Goal: Information Seeking & Learning: Compare options

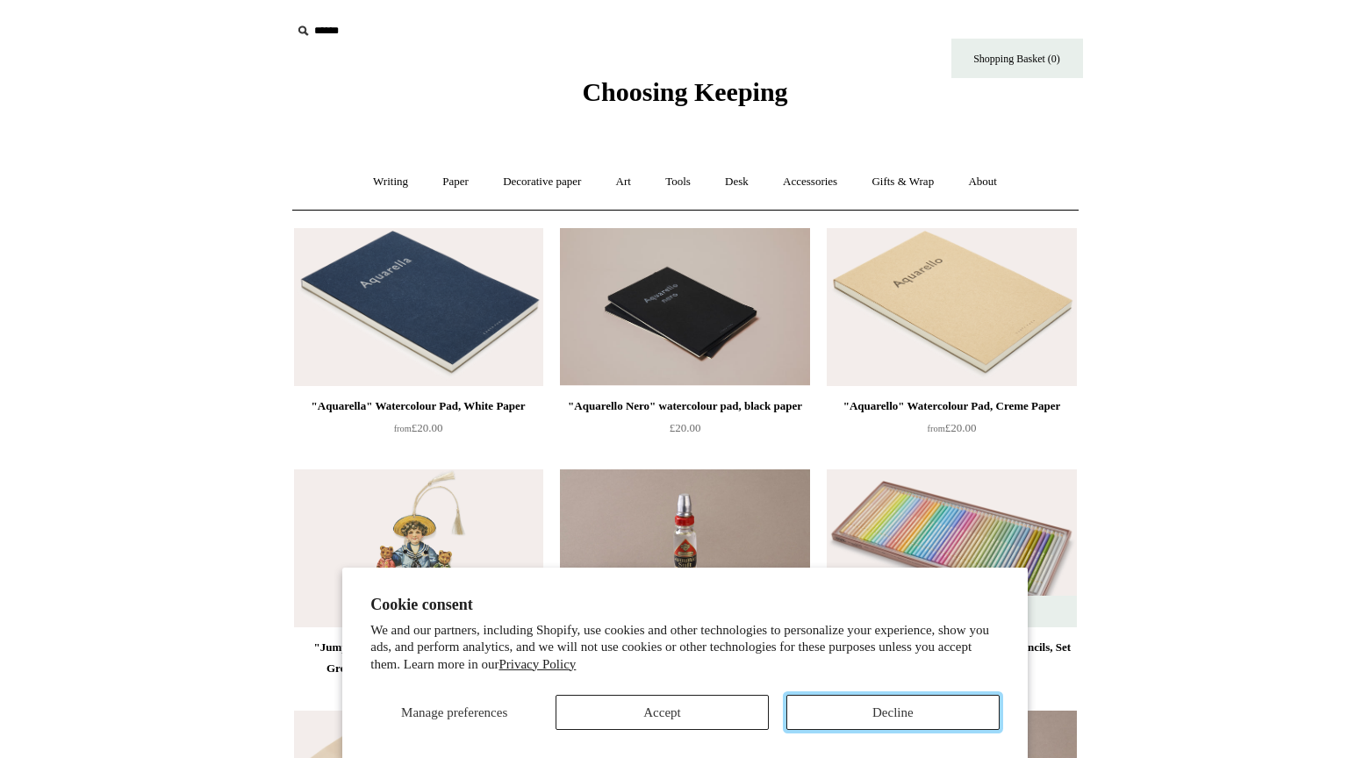
click at [878, 719] on button "Decline" at bounding box center [892, 712] width 213 height 35
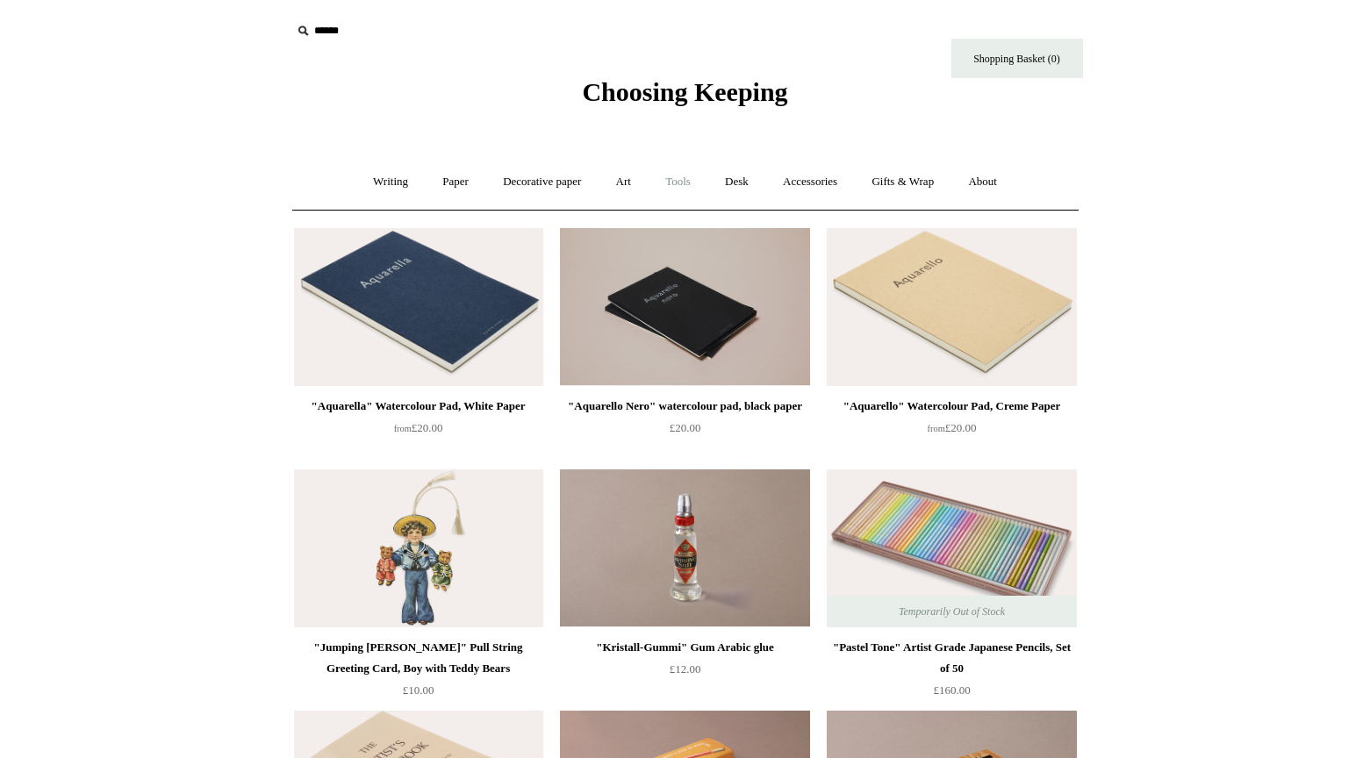
click at [685, 184] on link "Tools +" at bounding box center [677, 182] width 57 height 47
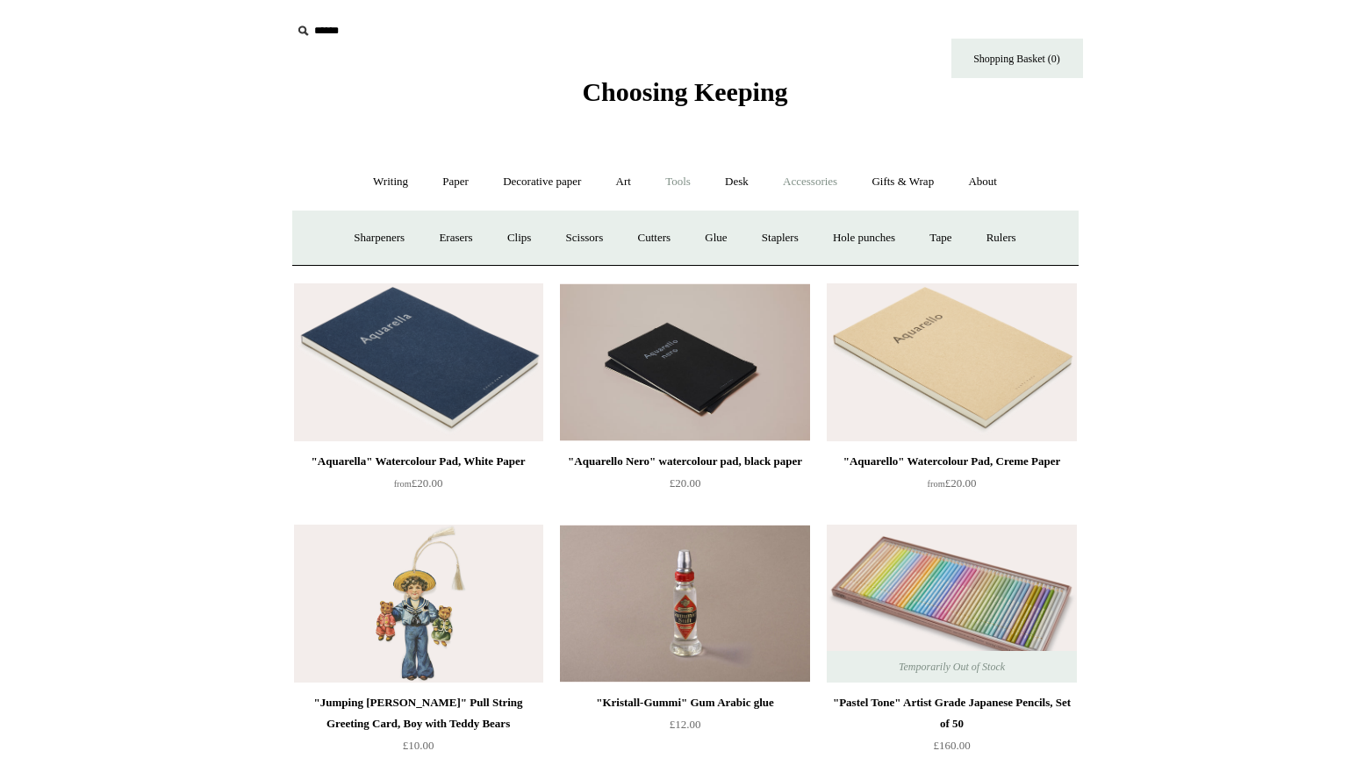
click at [806, 192] on link "Accessories +" at bounding box center [810, 182] width 86 height 47
click at [397, 178] on link "Writing +" at bounding box center [390, 182] width 67 height 47
click at [916, 189] on link "Gifts & Wrap +" at bounding box center [903, 182] width 94 height 47
click at [945, 241] on link "Gifts +" at bounding box center [933, 238] width 54 height 47
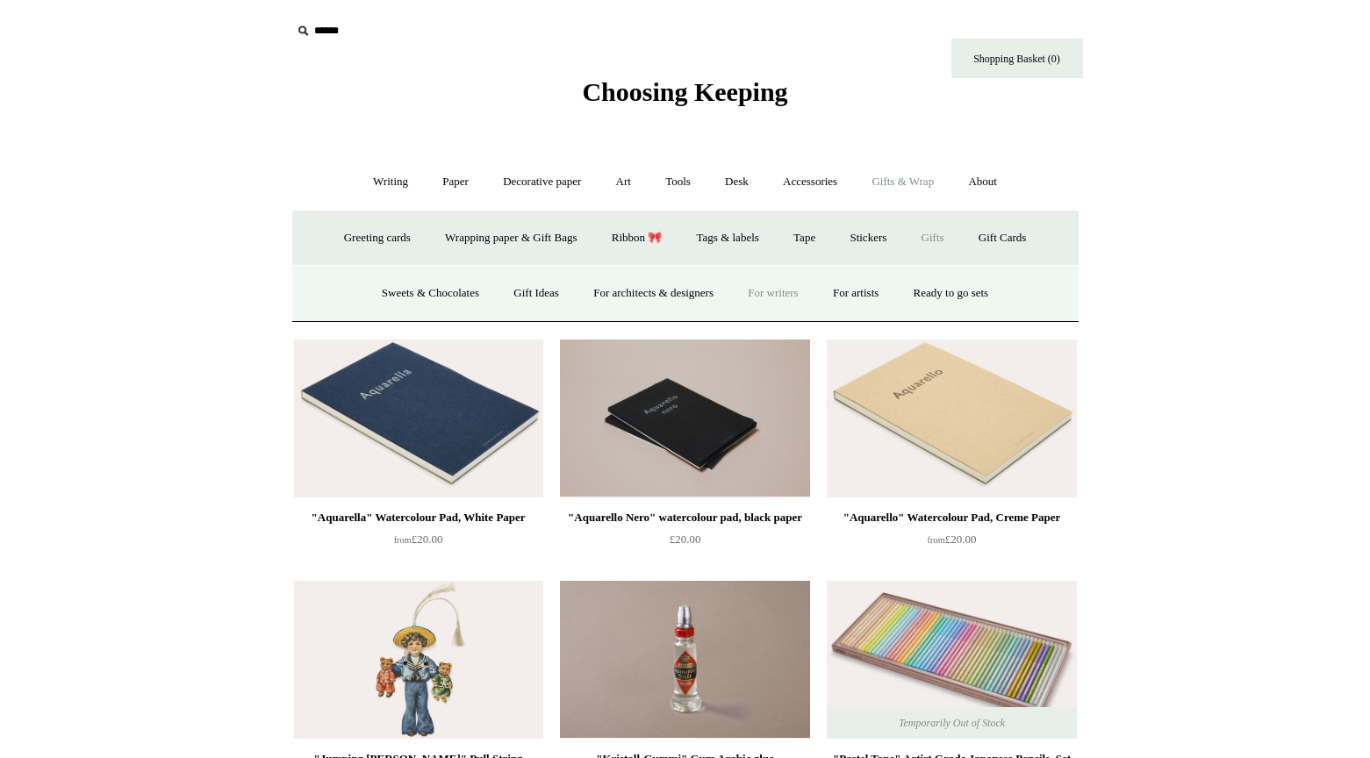
click at [777, 289] on link "For writers" at bounding box center [773, 293] width 82 height 47
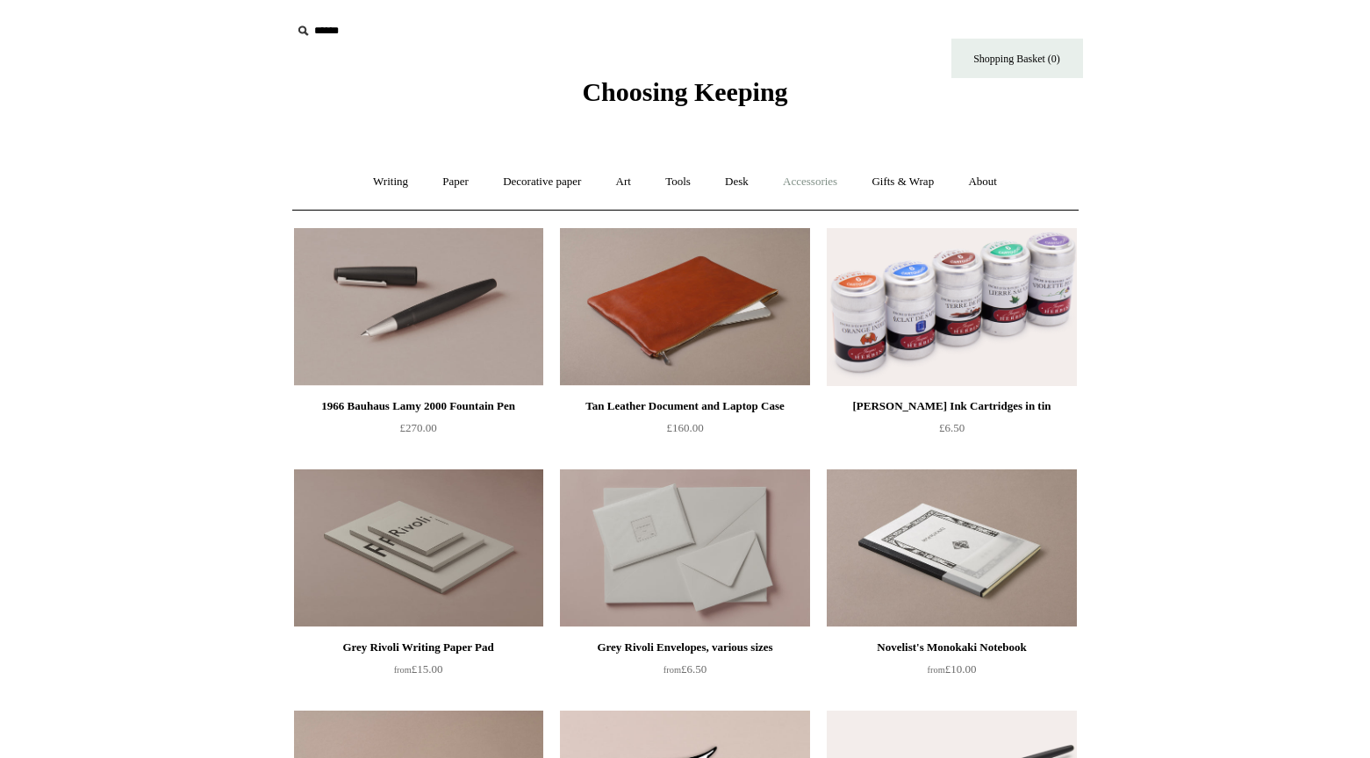
click at [824, 178] on link "Accessories +" at bounding box center [810, 182] width 86 height 47
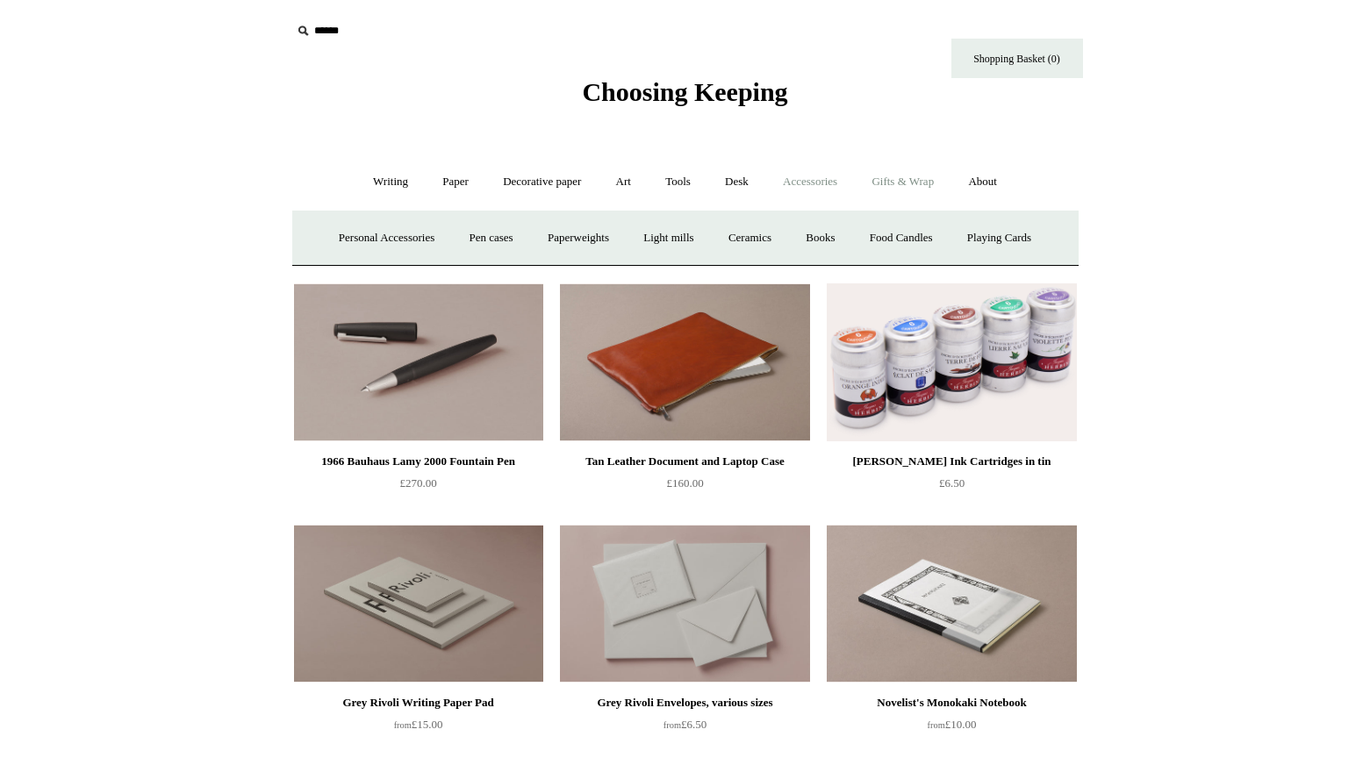
click at [912, 181] on link "Gifts & Wrap +" at bounding box center [903, 182] width 94 height 47
click at [983, 62] on link "Shopping Basket (0)" at bounding box center [1017, 58] width 132 height 39
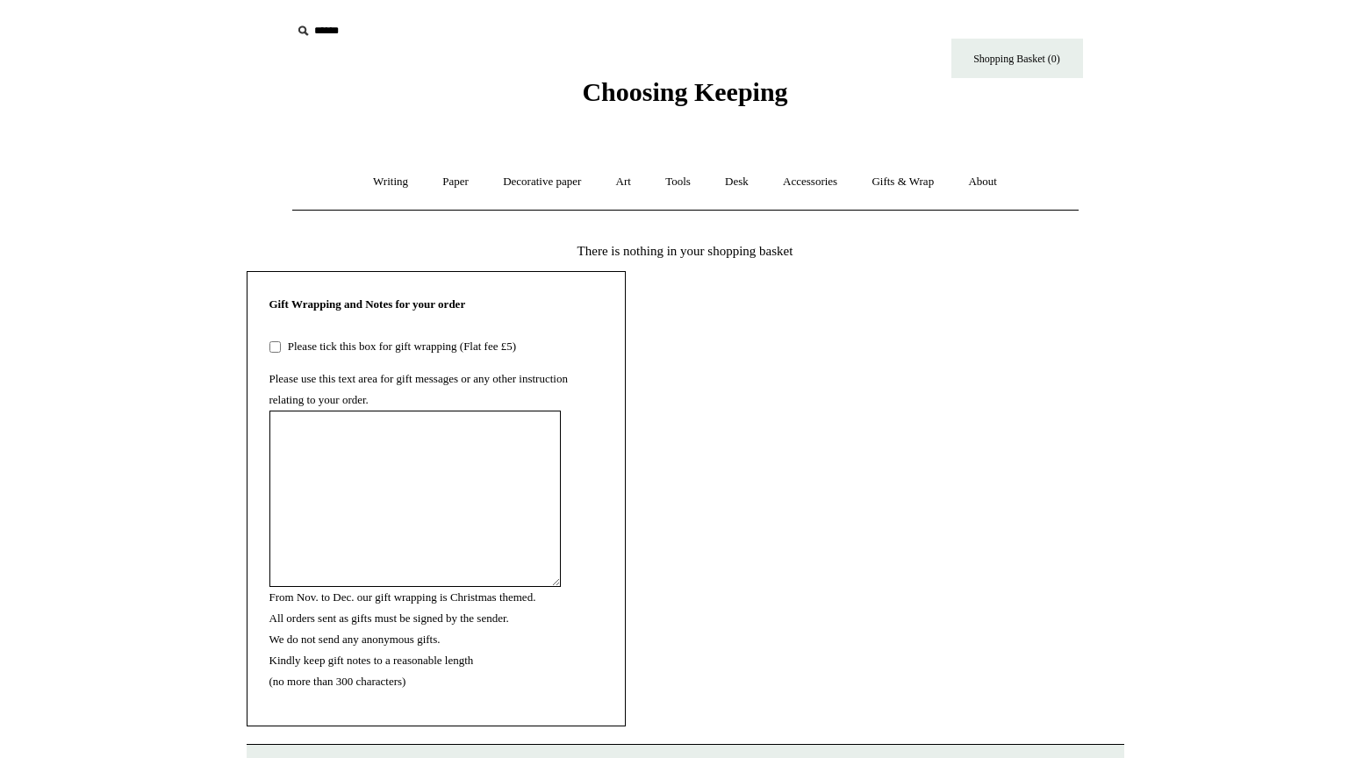
click at [329, 42] on input "text" at bounding box center [399, 31] width 216 height 32
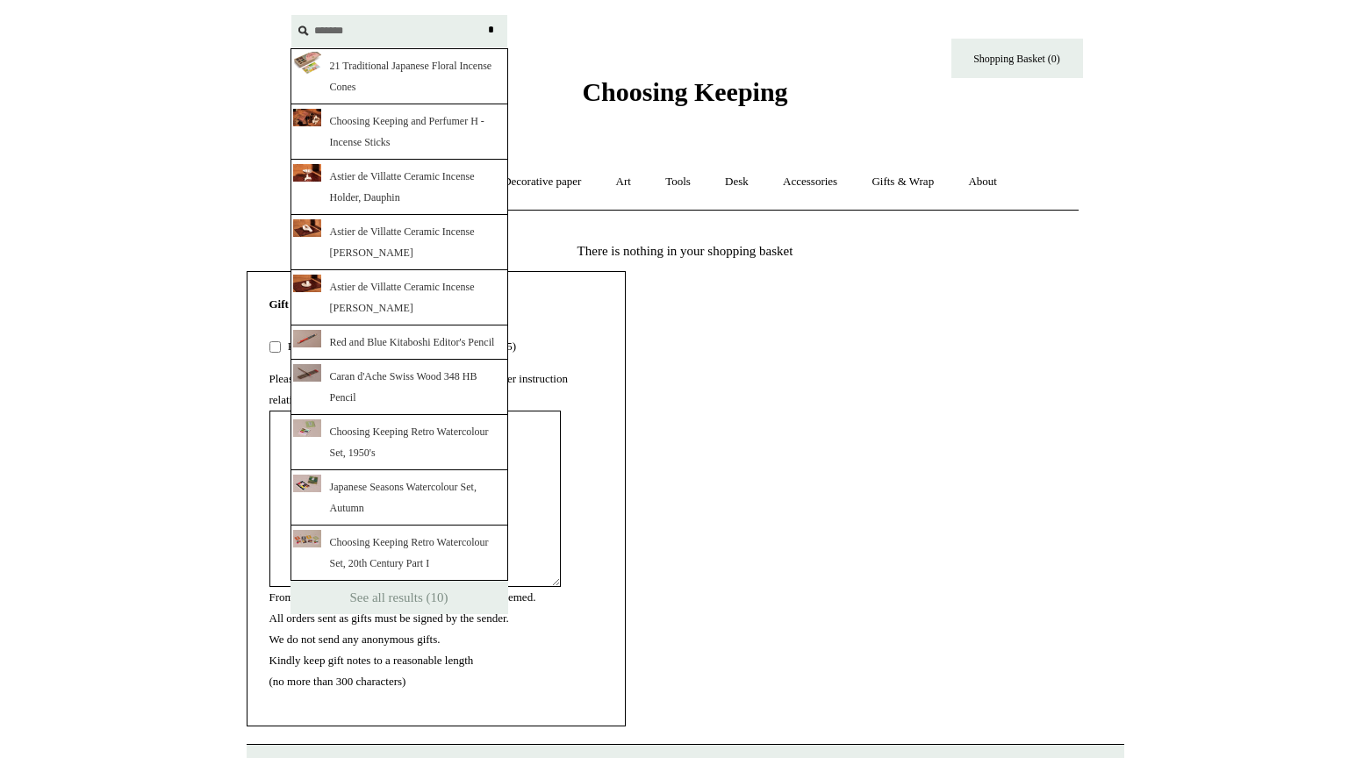
type input "*******"
click at [483, 15] on input "*" at bounding box center [492, 30] width 18 height 31
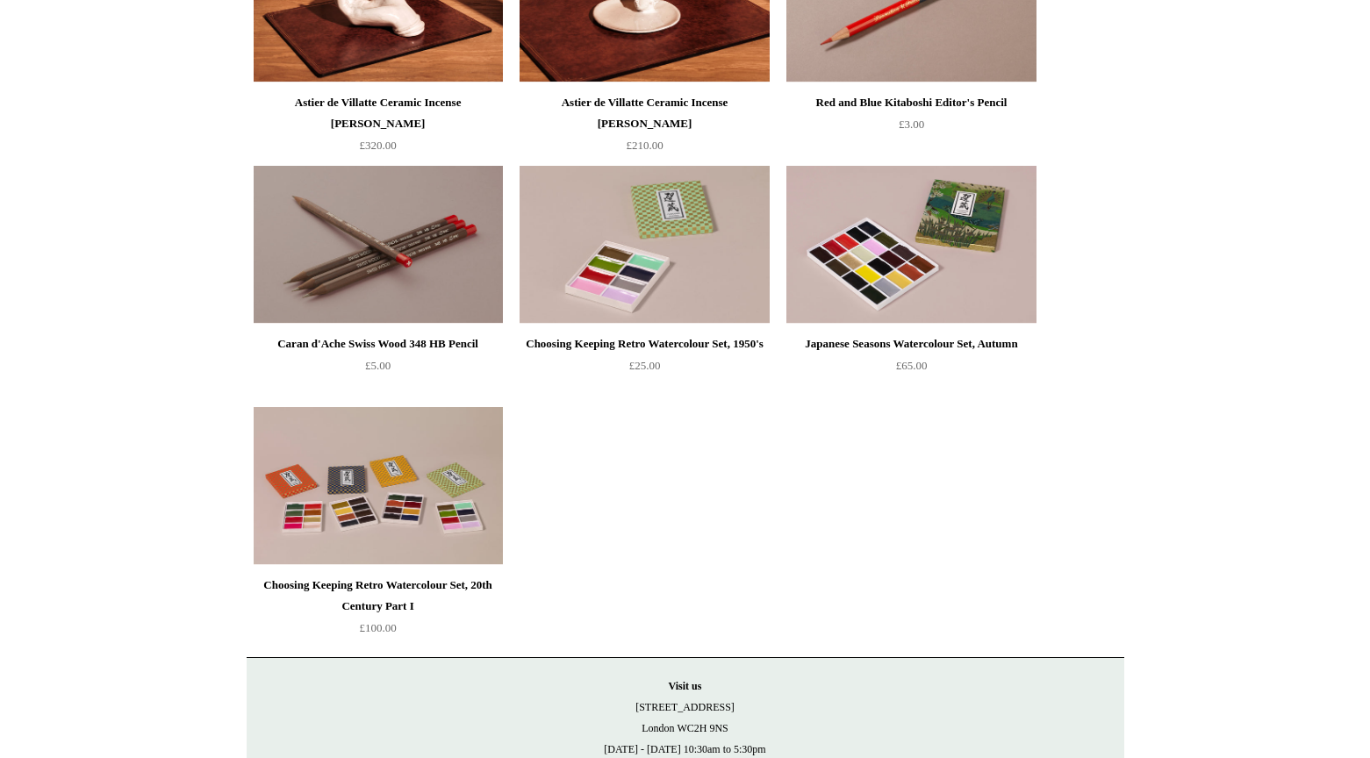
scroll to position [688, 0]
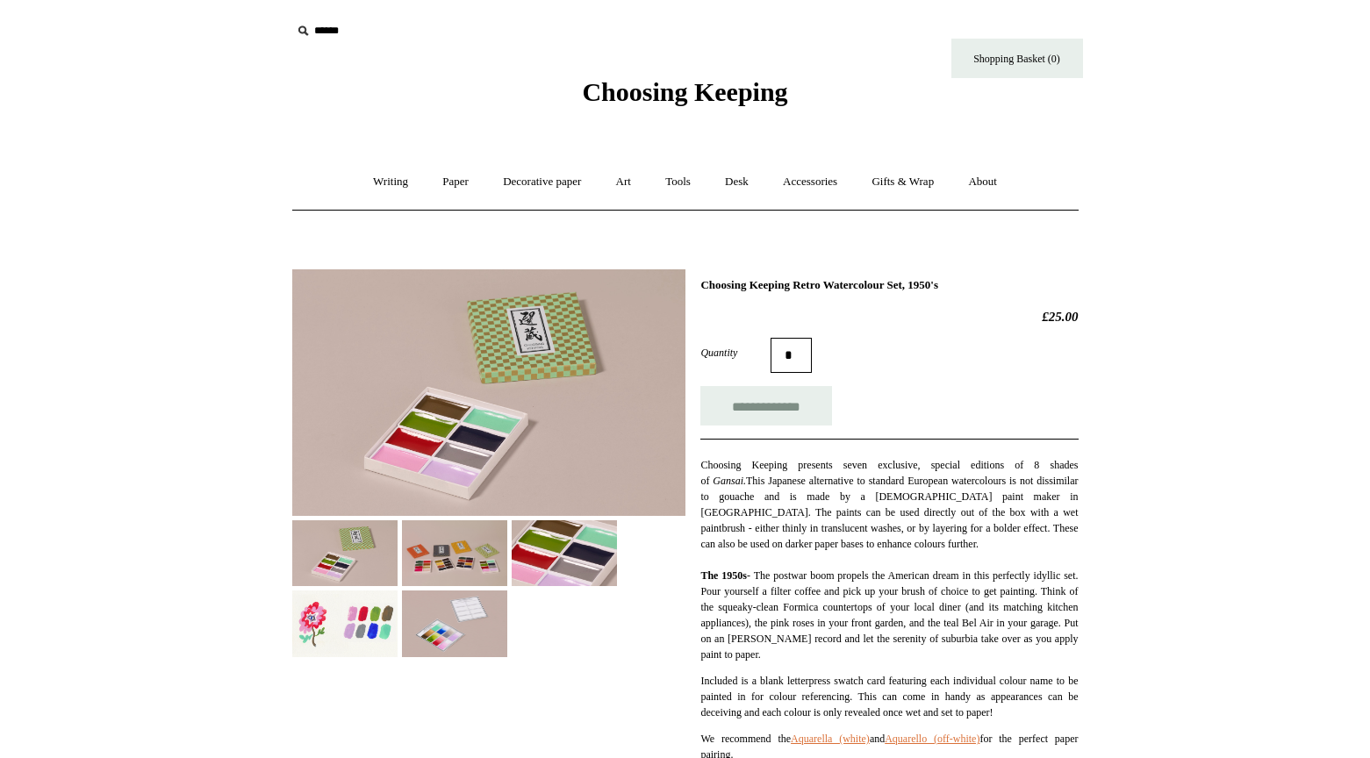
click at [386, 562] on img at bounding box center [344, 553] width 105 height 66
click at [456, 562] on img at bounding box center [454, 553] width 105 height 66
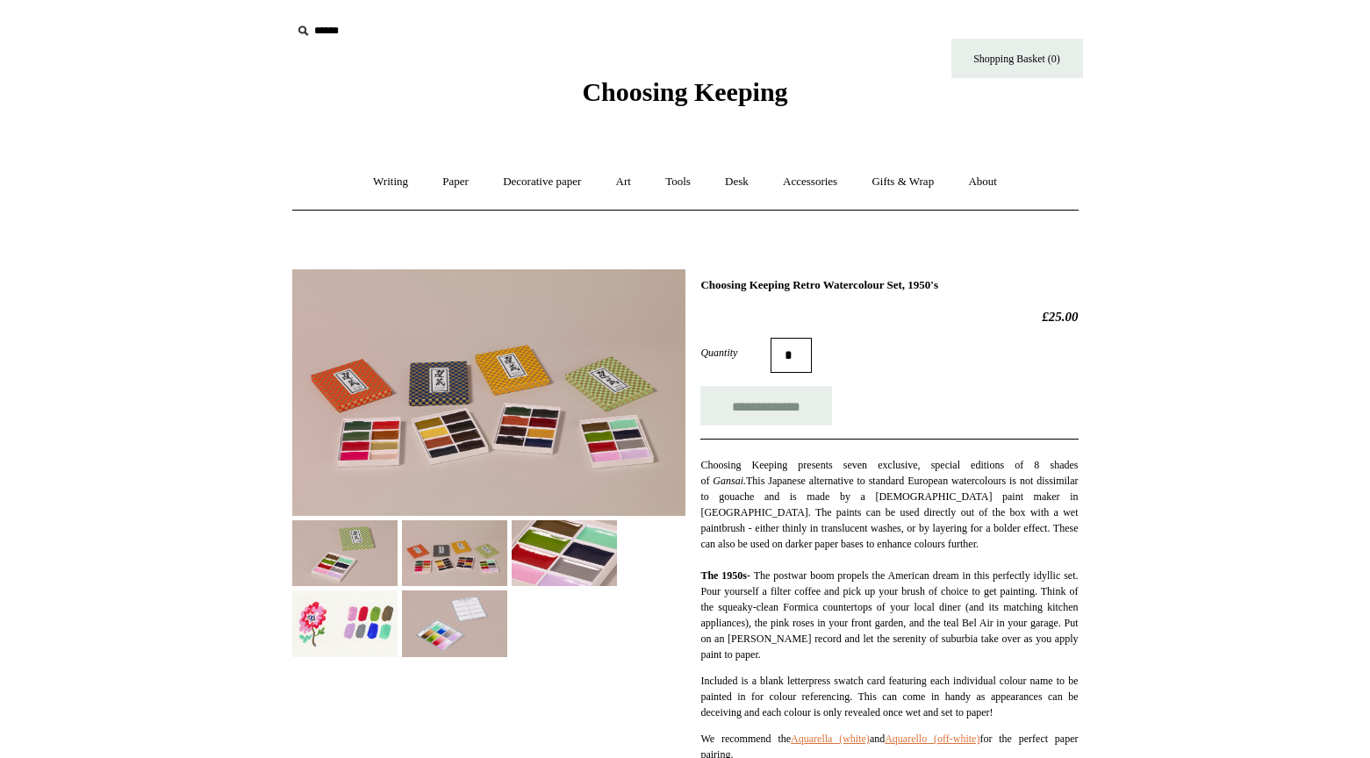
click at [555, 560] on img at bounding box center [564, 553] width 105 height 66
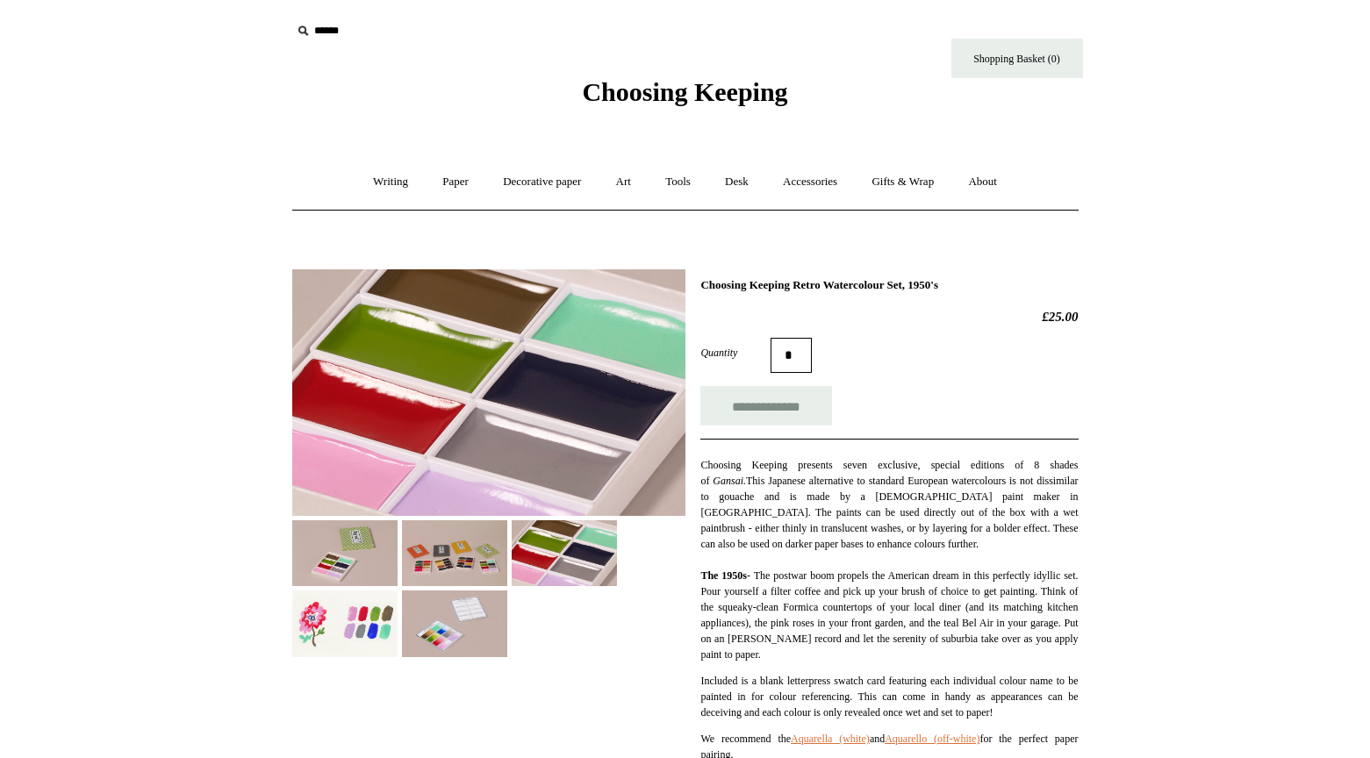
click at [453, 636] on img at bounding box center [454, 624] width 105 height 66
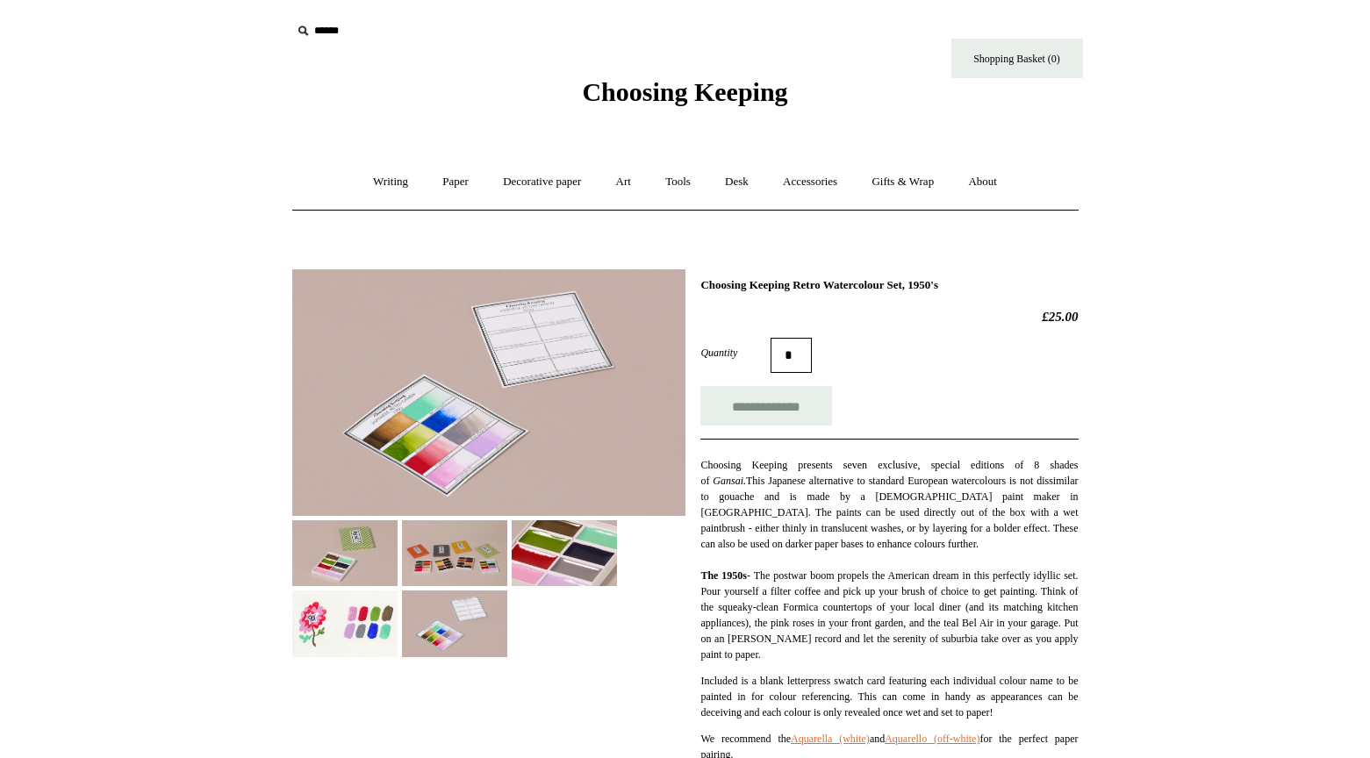
click at [372, 627] on img at bounding box center [344, 624] width 105 height 66
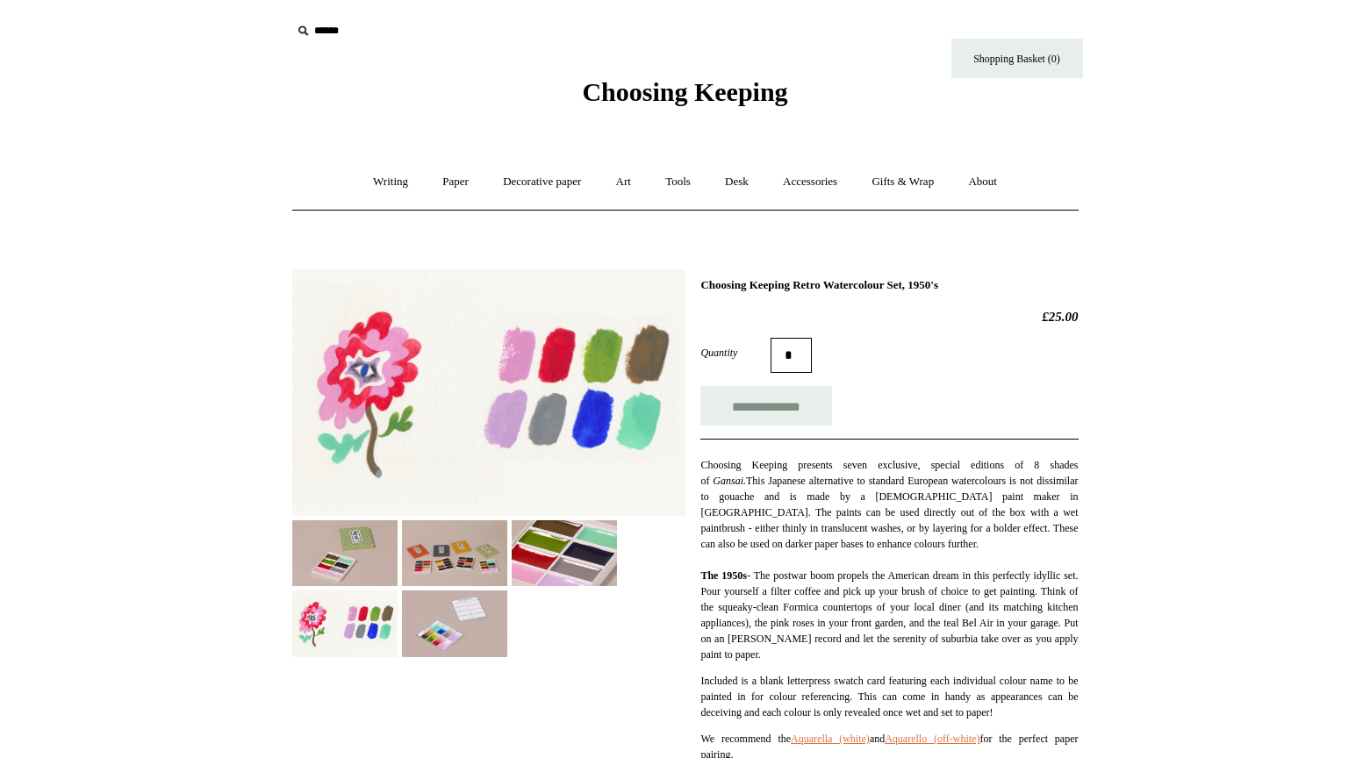
click at [477, 575] on img at bounding box center [454, 553] width 105 height 66
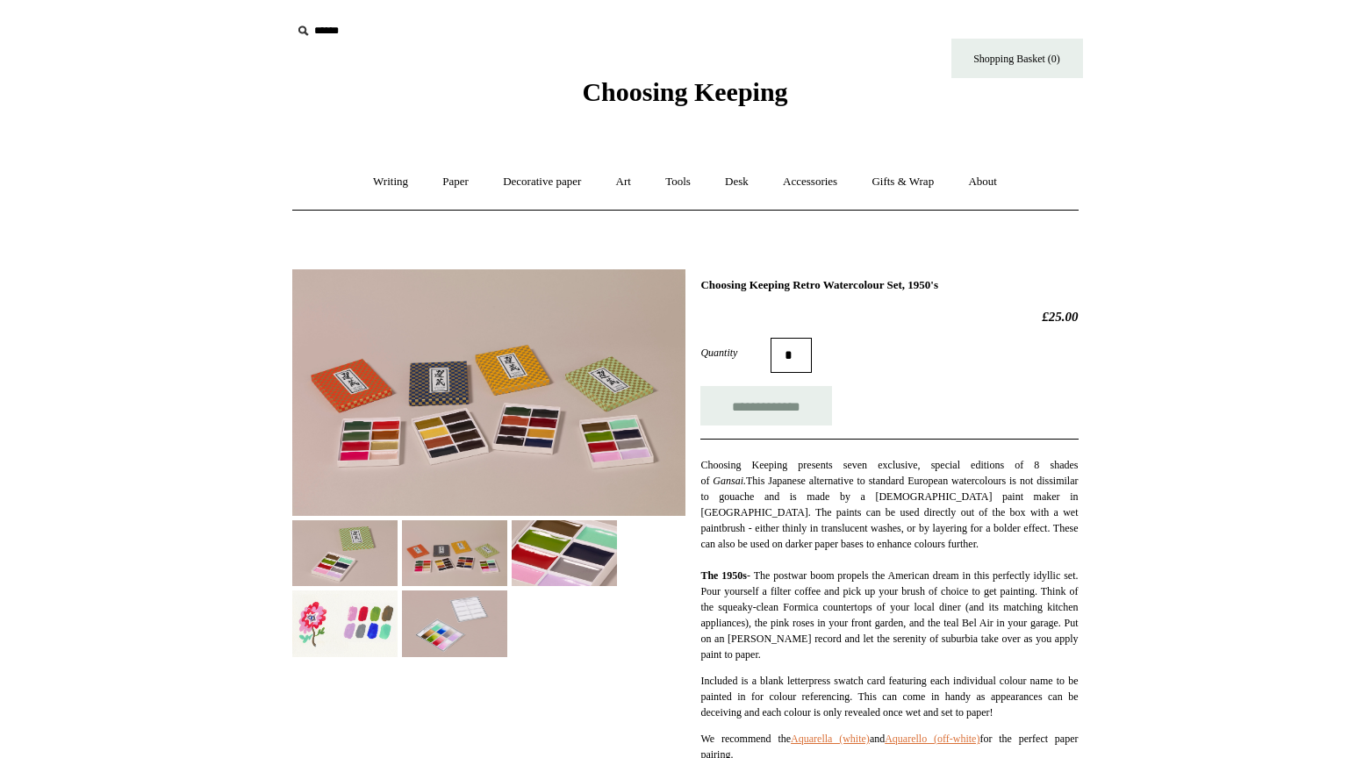
click at [373, 562] on img at bounding box center [344, 553] width 105 height 66
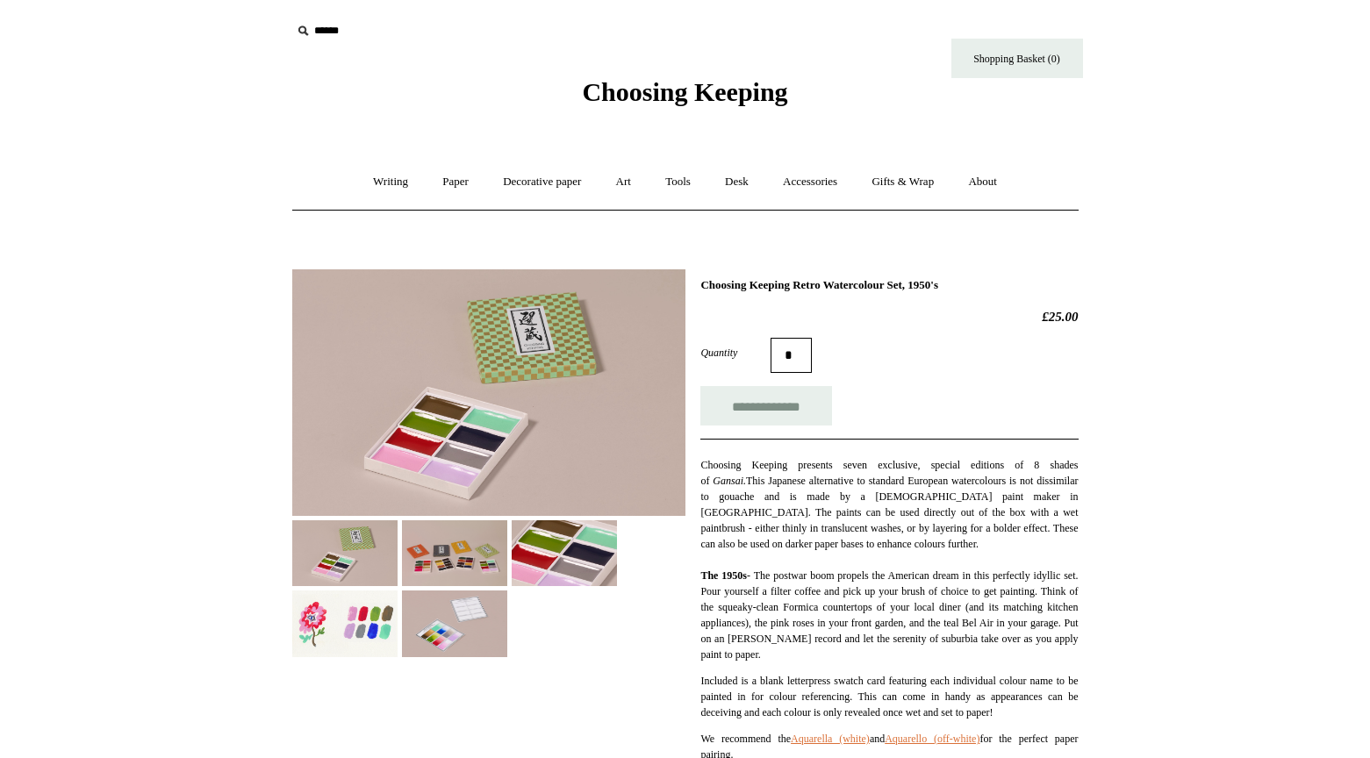
click at [325, 37] on input "text" at bounding box center [399, 31] width 216 height 32
type input "**********"
click at [483, 15] on input "*" at bounding box center [492, 30] width 18 height 31
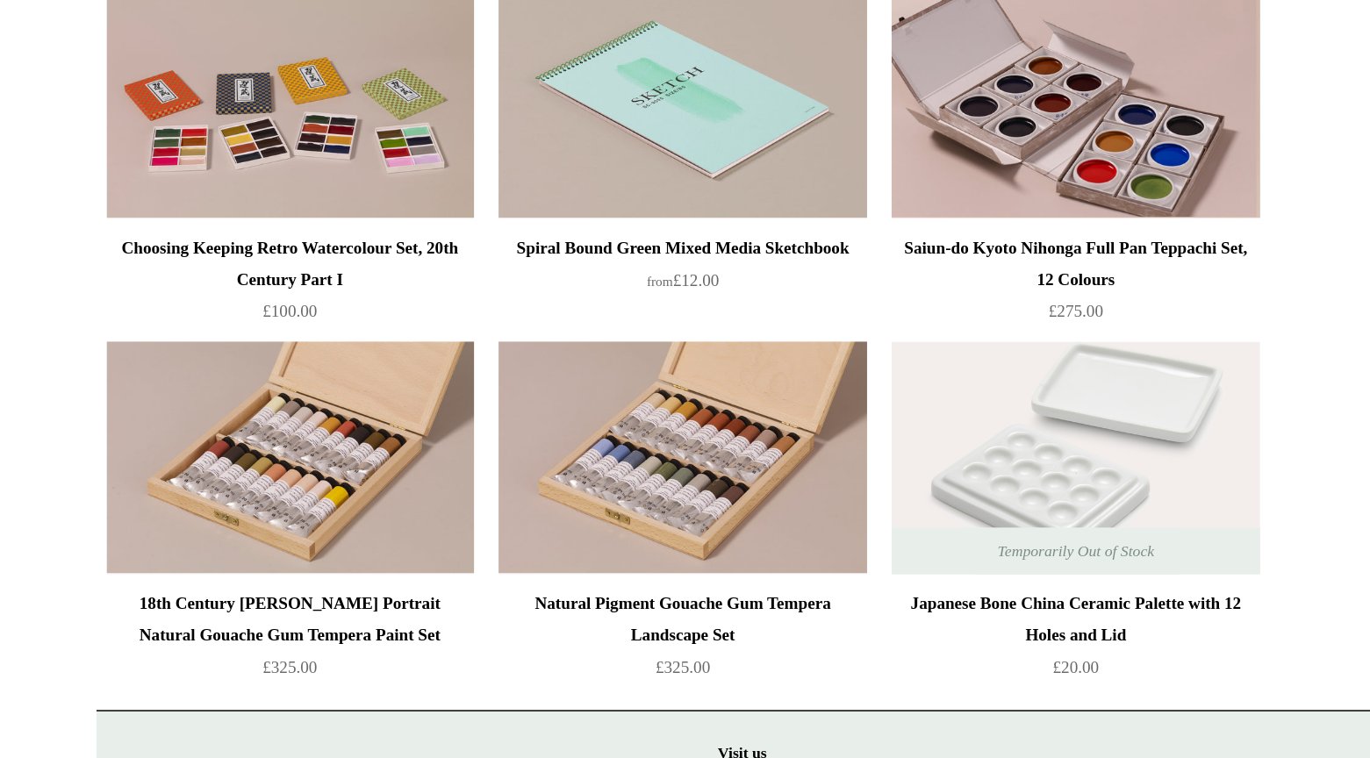
scroll to position [2736, 0]
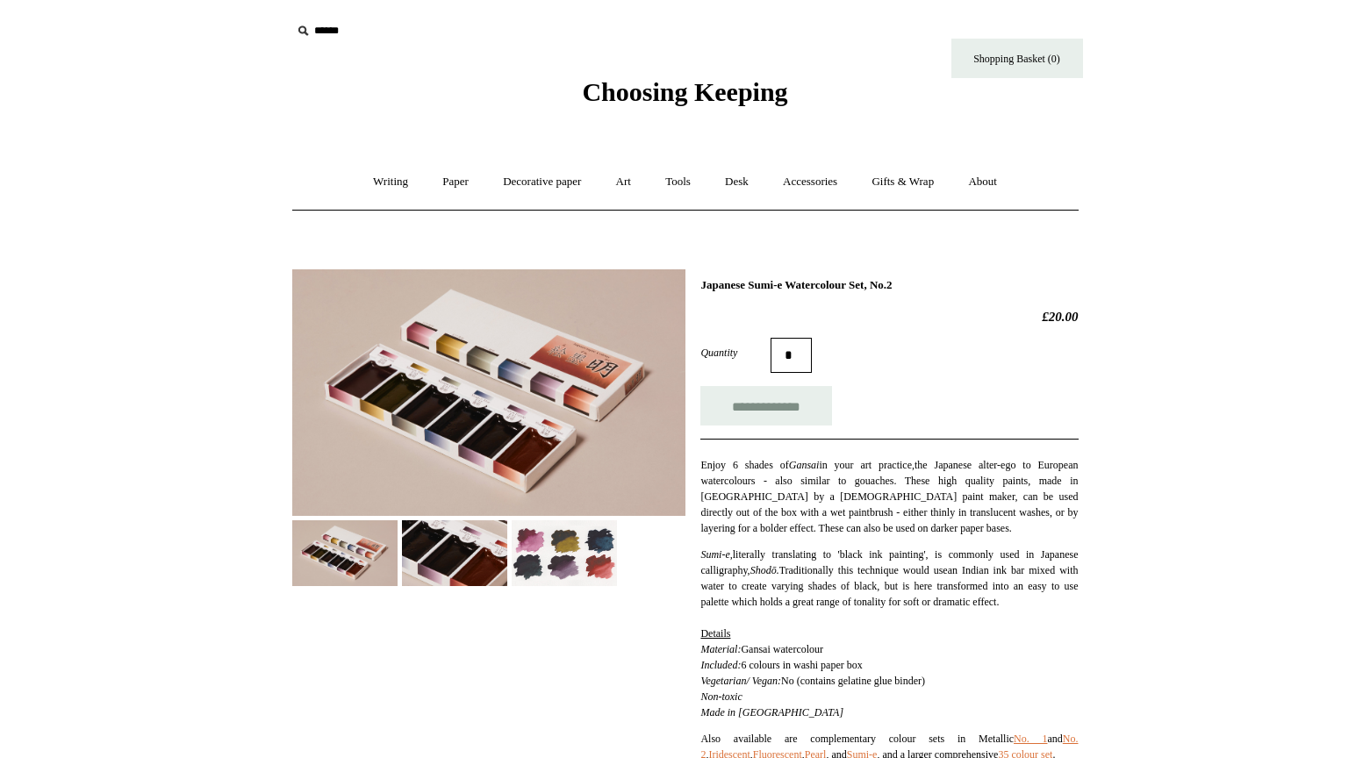
click at [566, 566] on img at bounding box center [564, 553] width 105 height 66
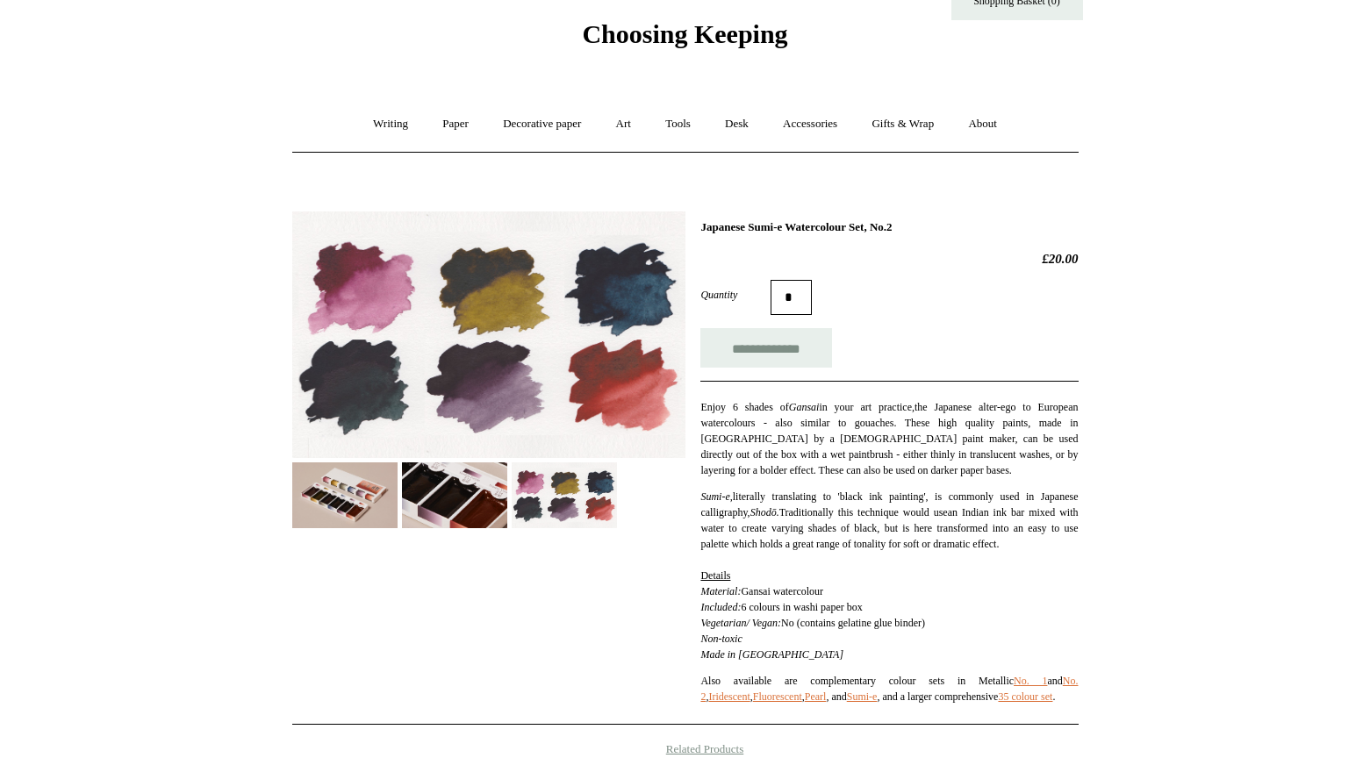
scroll to position [70, 0]
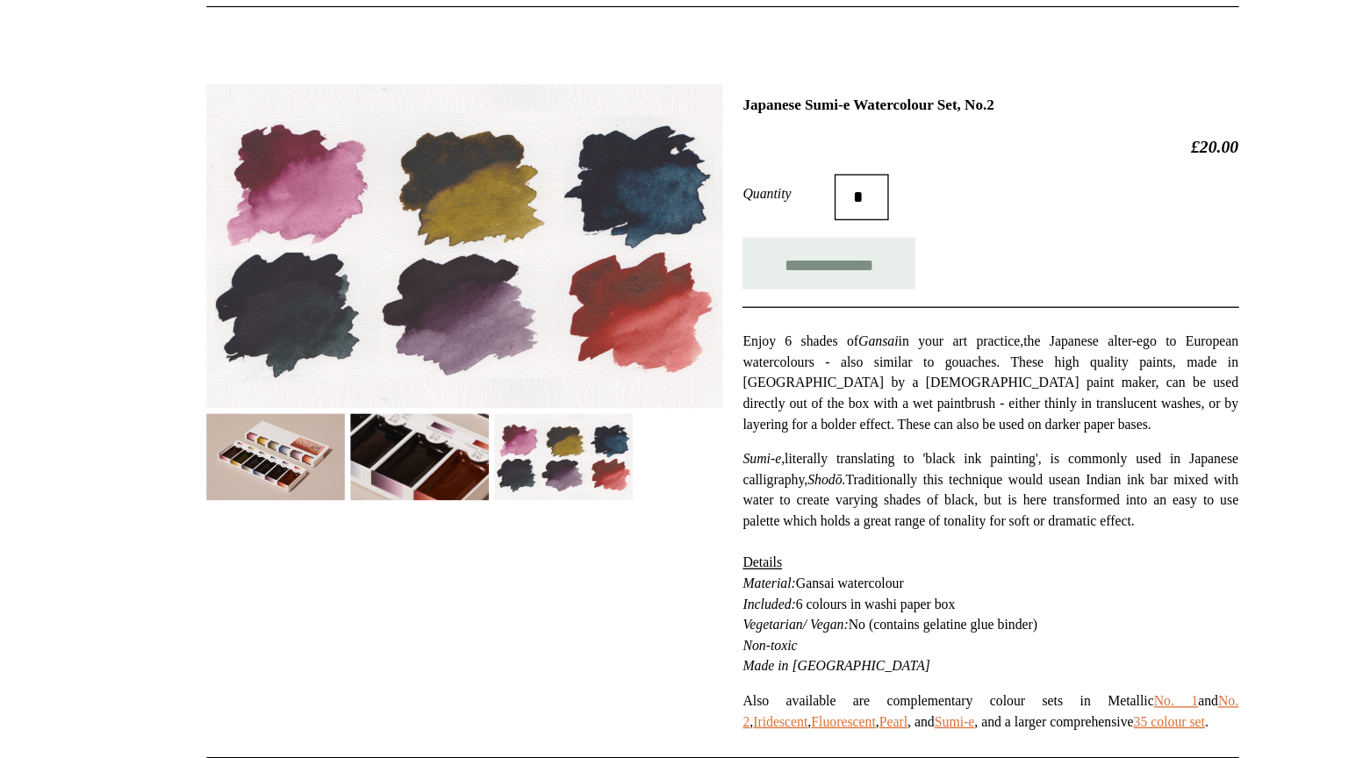
click at [362, 475] on img at bounding box center [344, 483] width 105 height 66
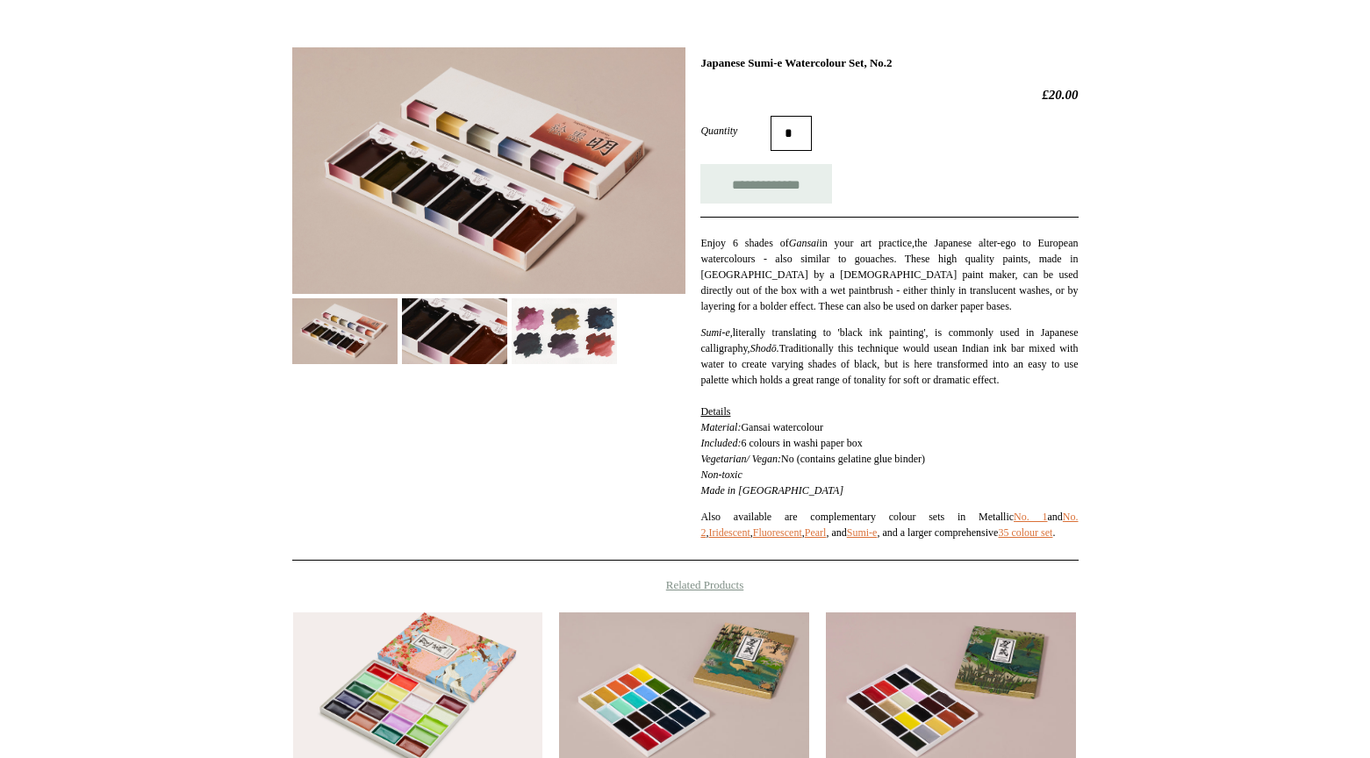
scroll to position [113, 0]
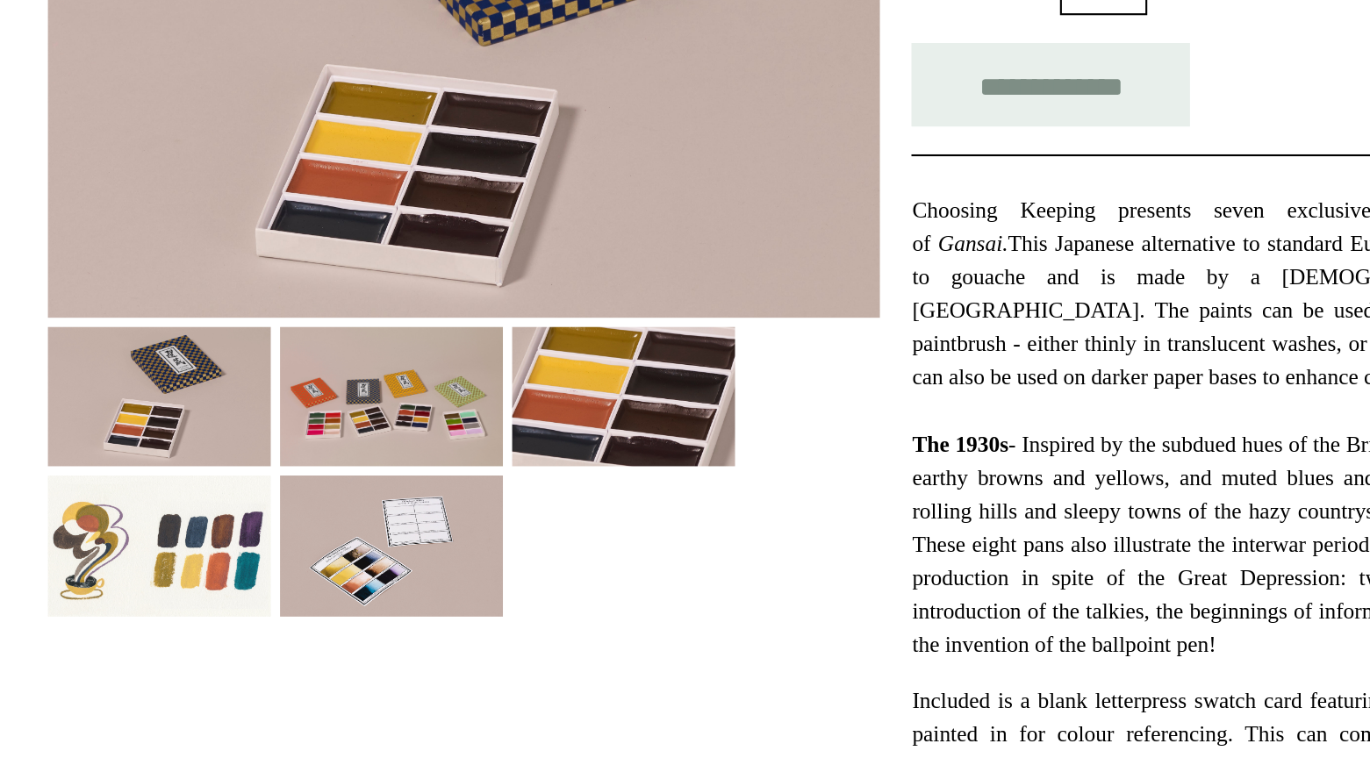
click at [461, 556] on img at bounding box center [454, 553] width 105 height 66
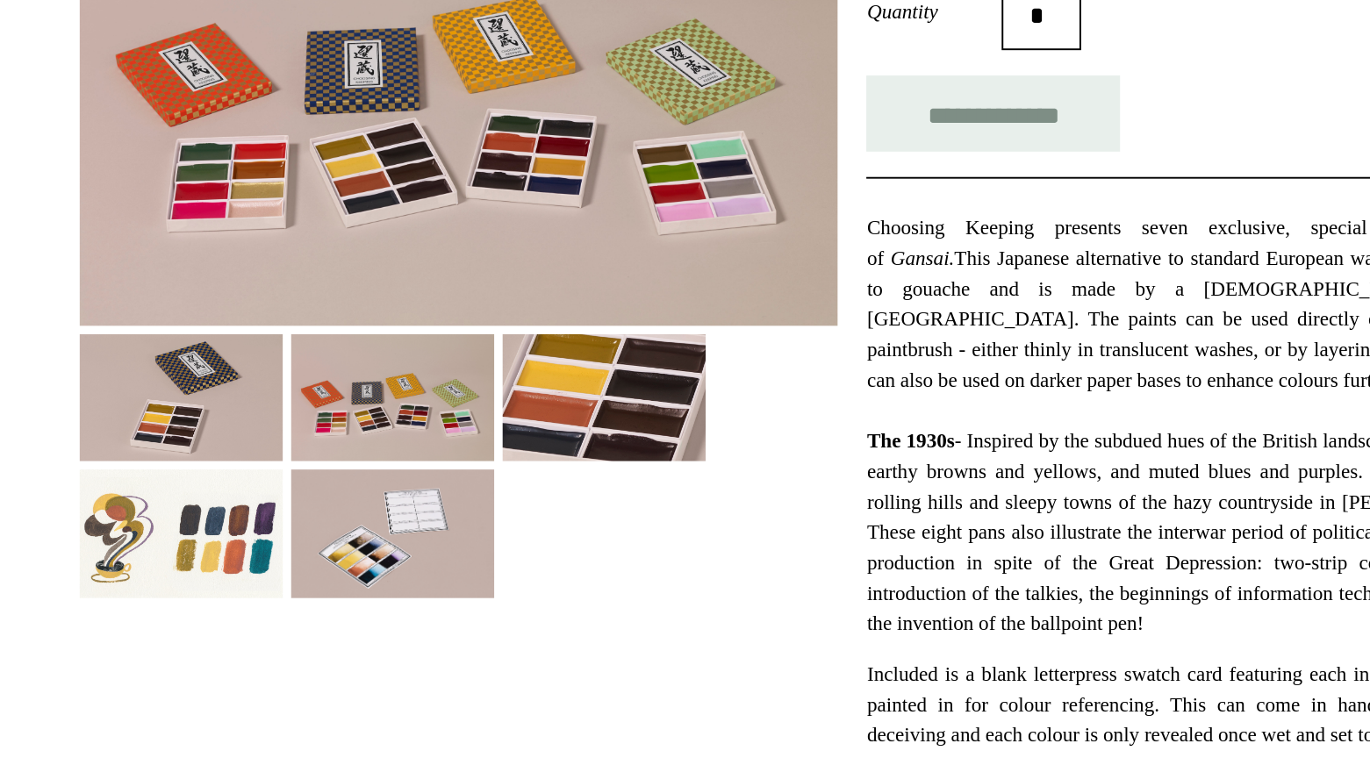
click at [533, 554] on img at bounding box center [564, 553] width 105 height 66
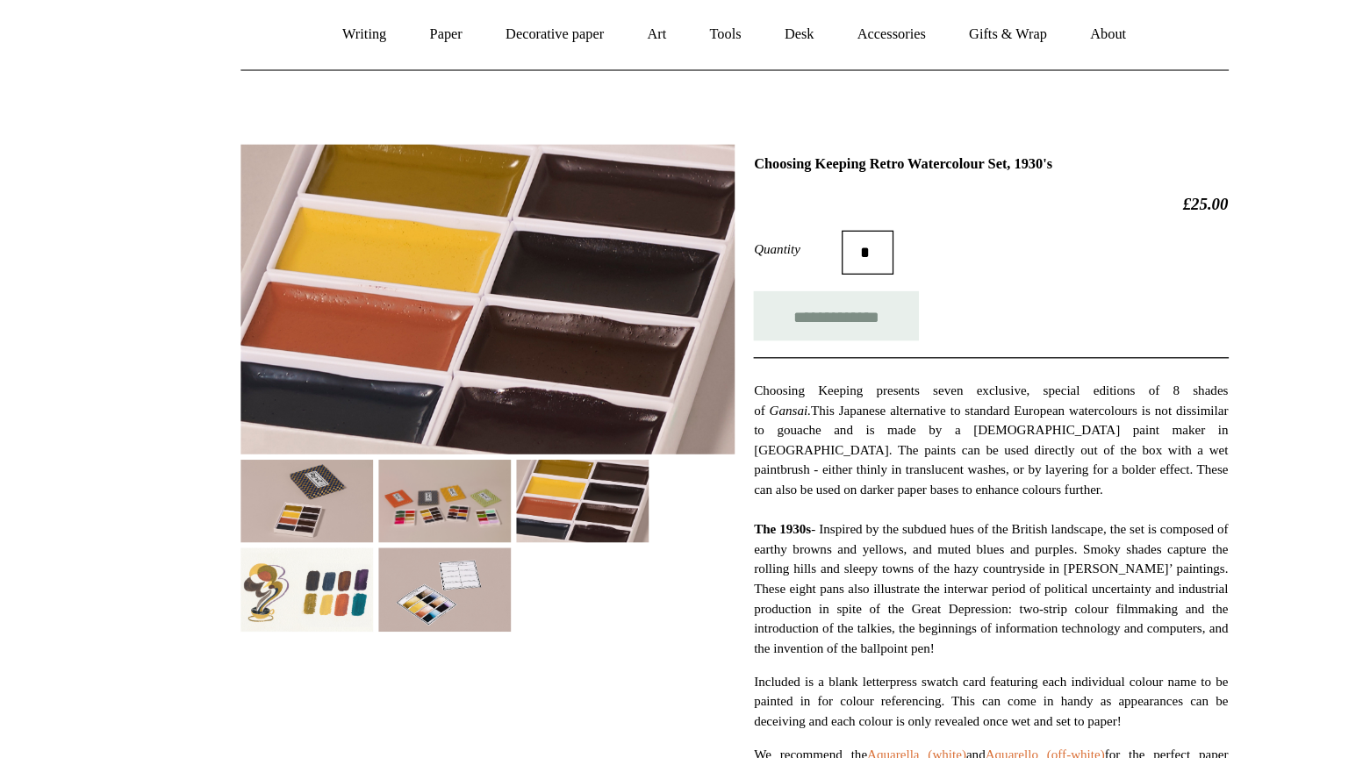
click at [360, 565] on img at bounding box center [344, 553] width 105 height 66
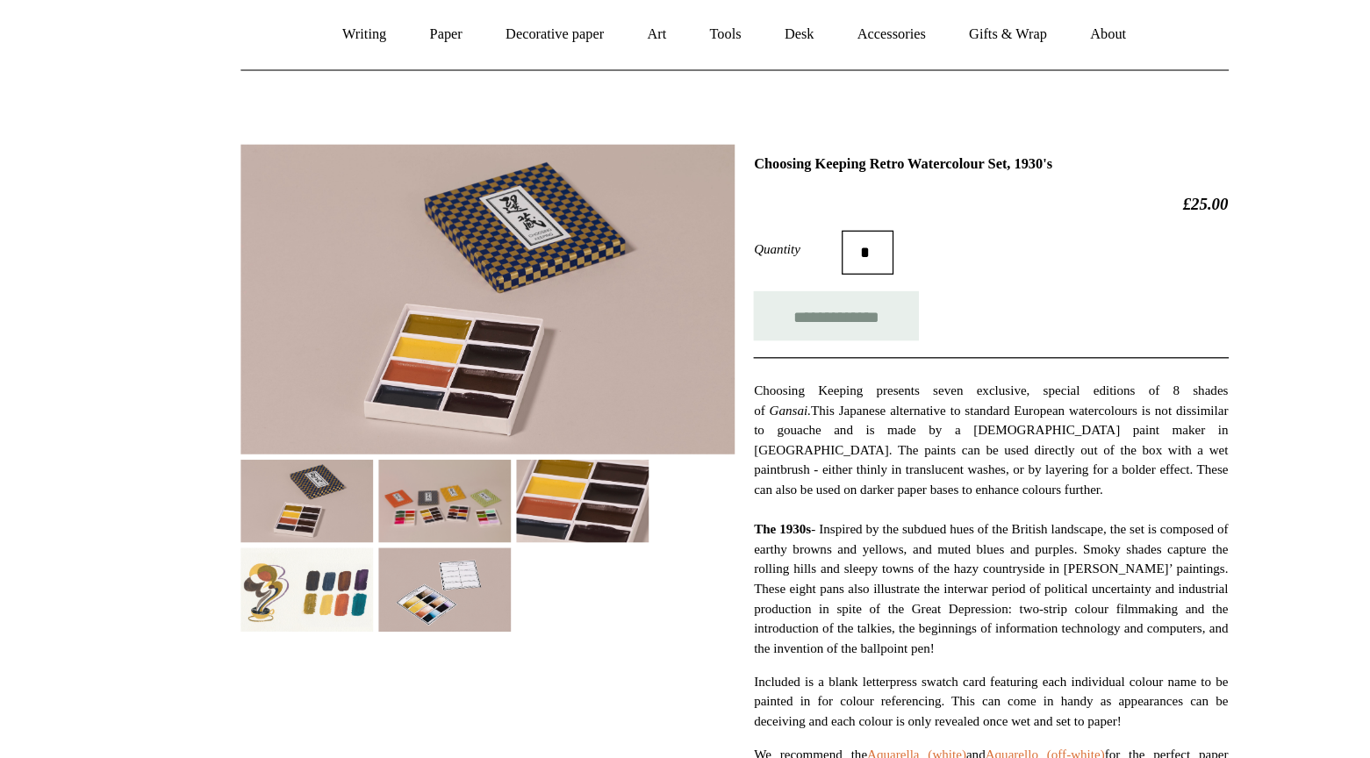
click at [355, 634] on img at bounding box center [344, 624] width 105 height 66
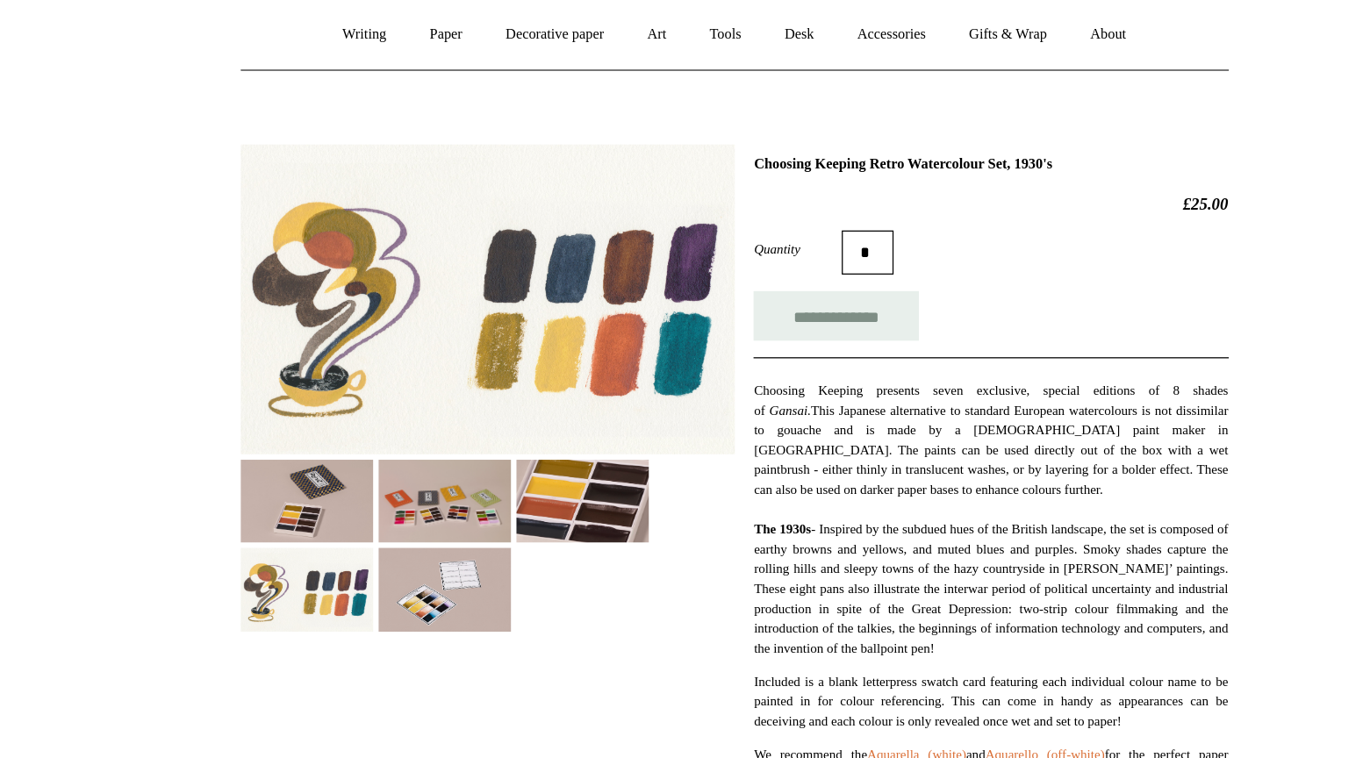
click at [462, 571] on img at bounding box center [454, 553] width 105 height 66
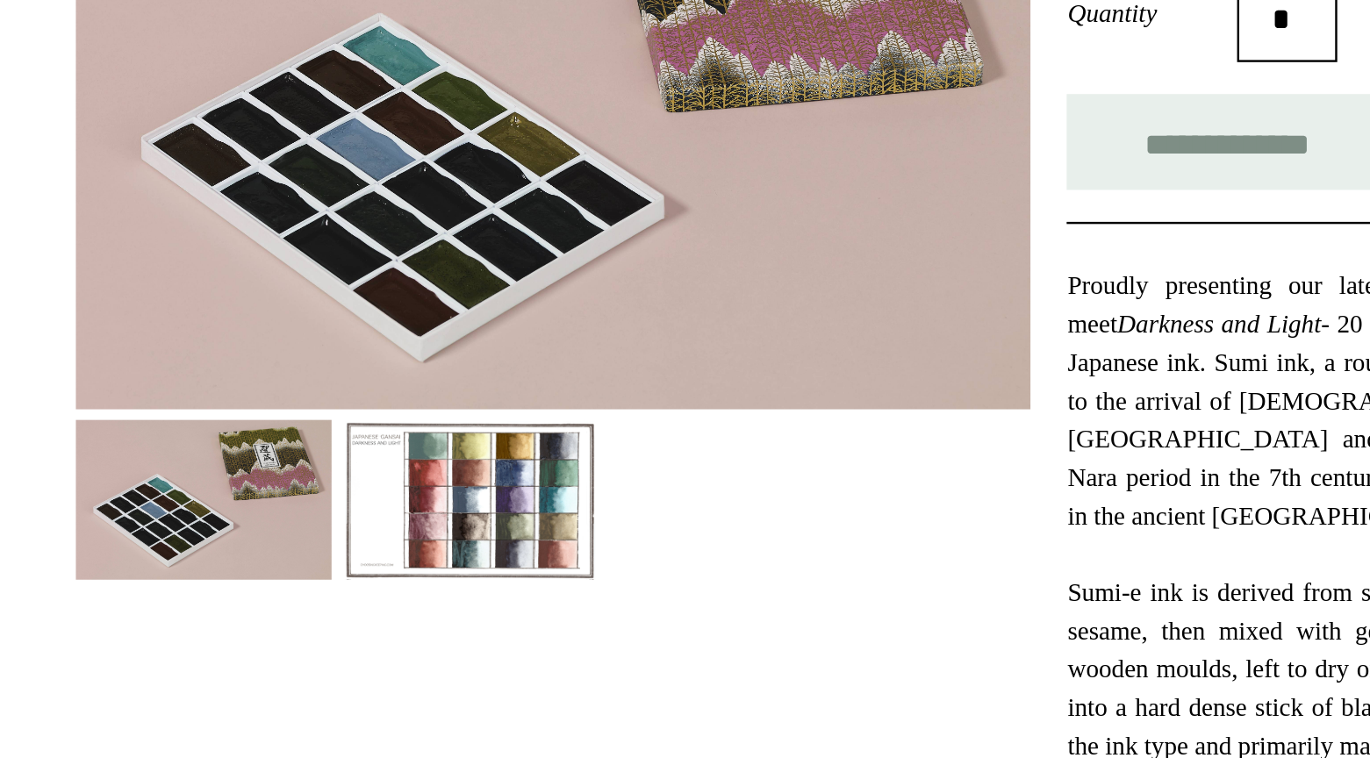
click at [443, 574] on img at bounding box center [454, 553] width 105 height 66
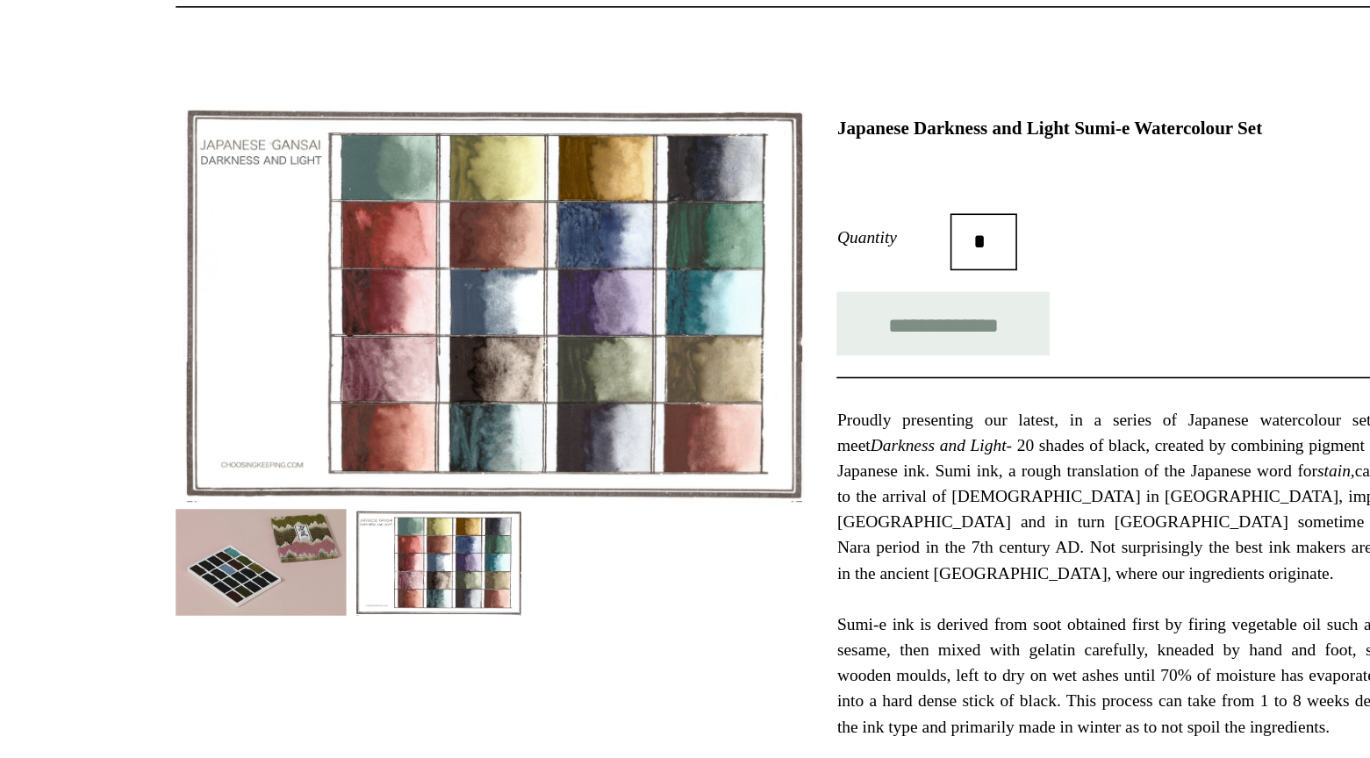
click at [370, 571] on img at bounding box center [344, 553] width 105 height 66
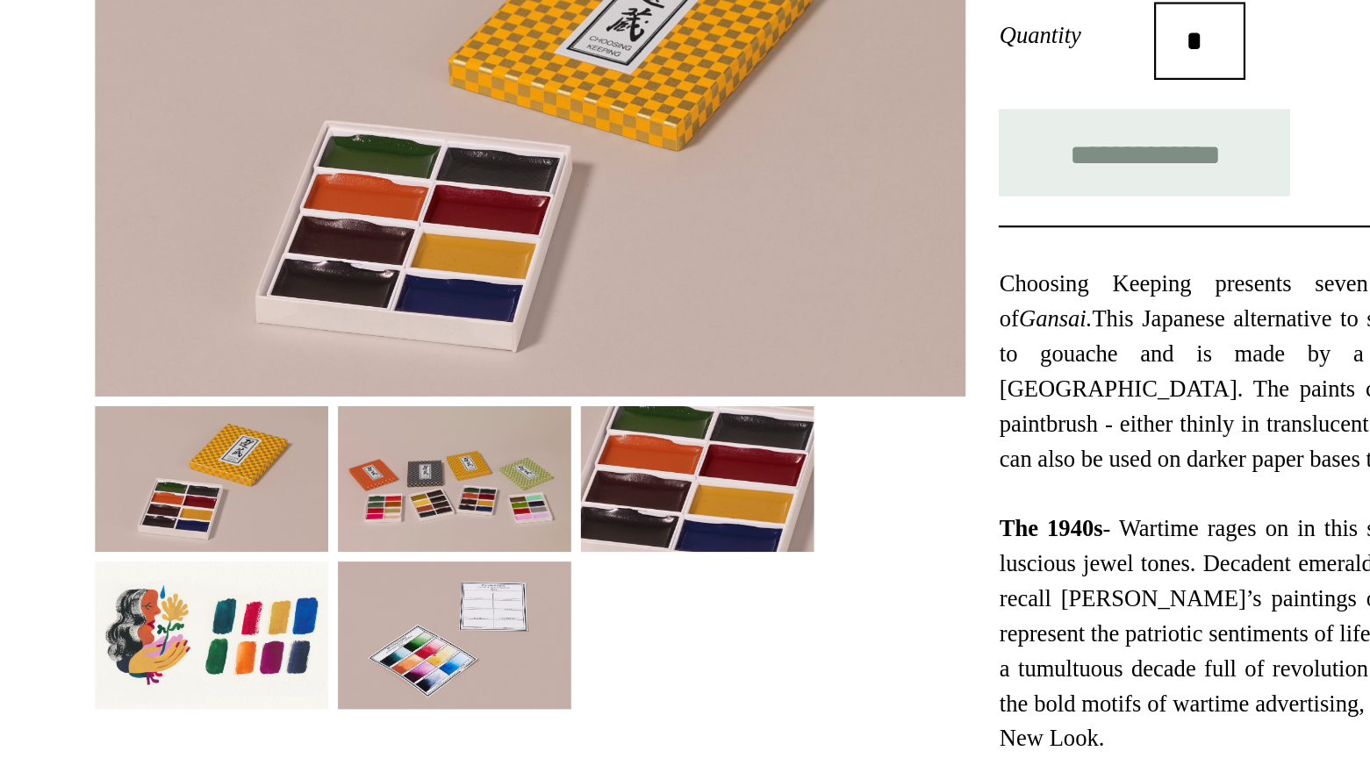
click at [369, 617] on img at bounding box center [344, 624] width 105 height 66
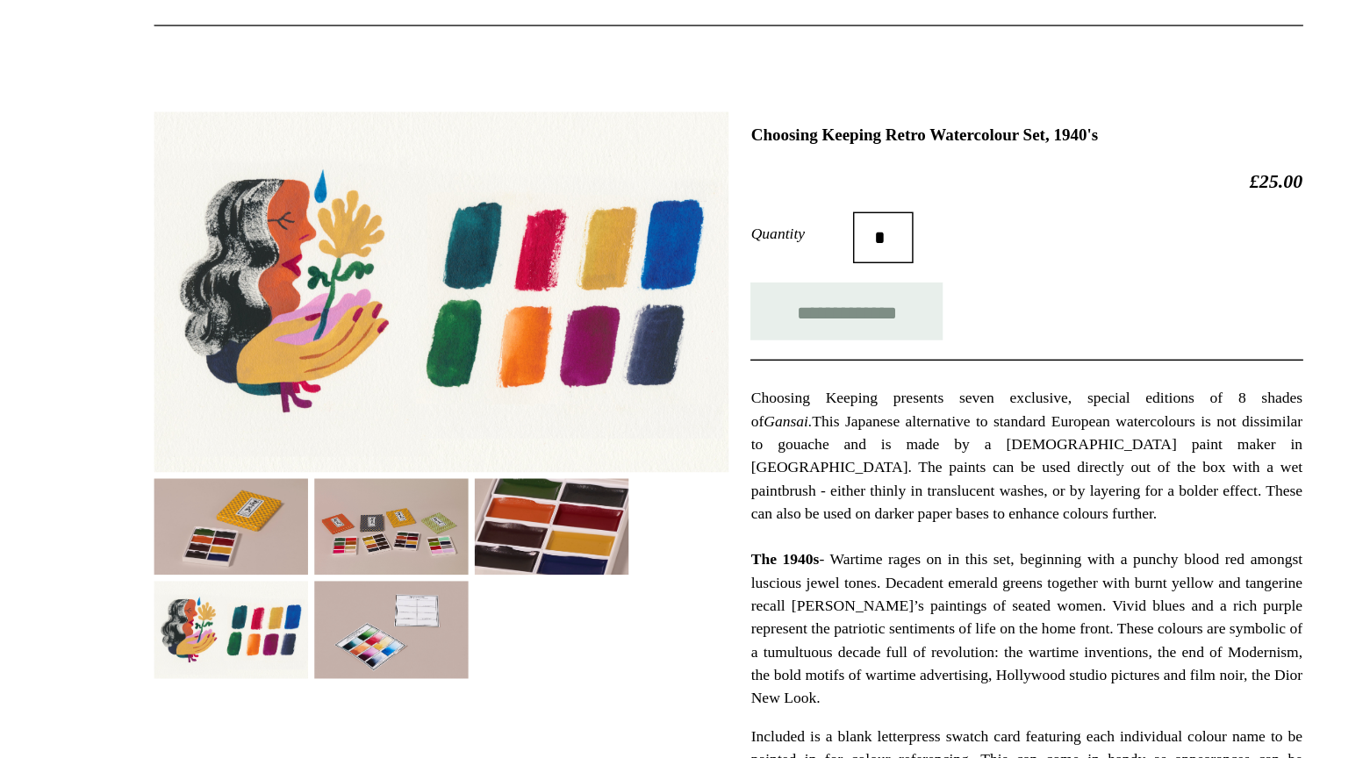
click at [469, 551] on img at bounding box center [454, 553] width 105 height 66
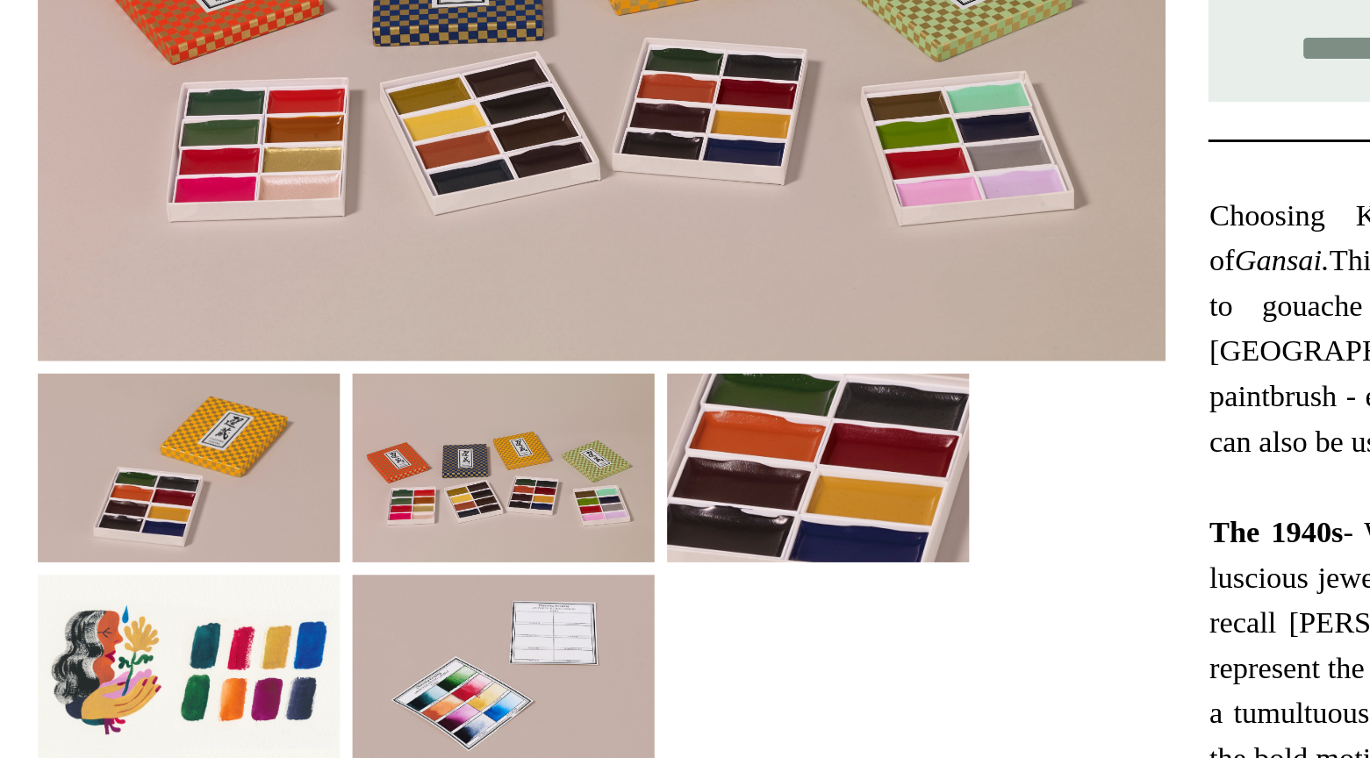
click at [441, 633] on img at bounding box center [454, 624] width 105 height 66
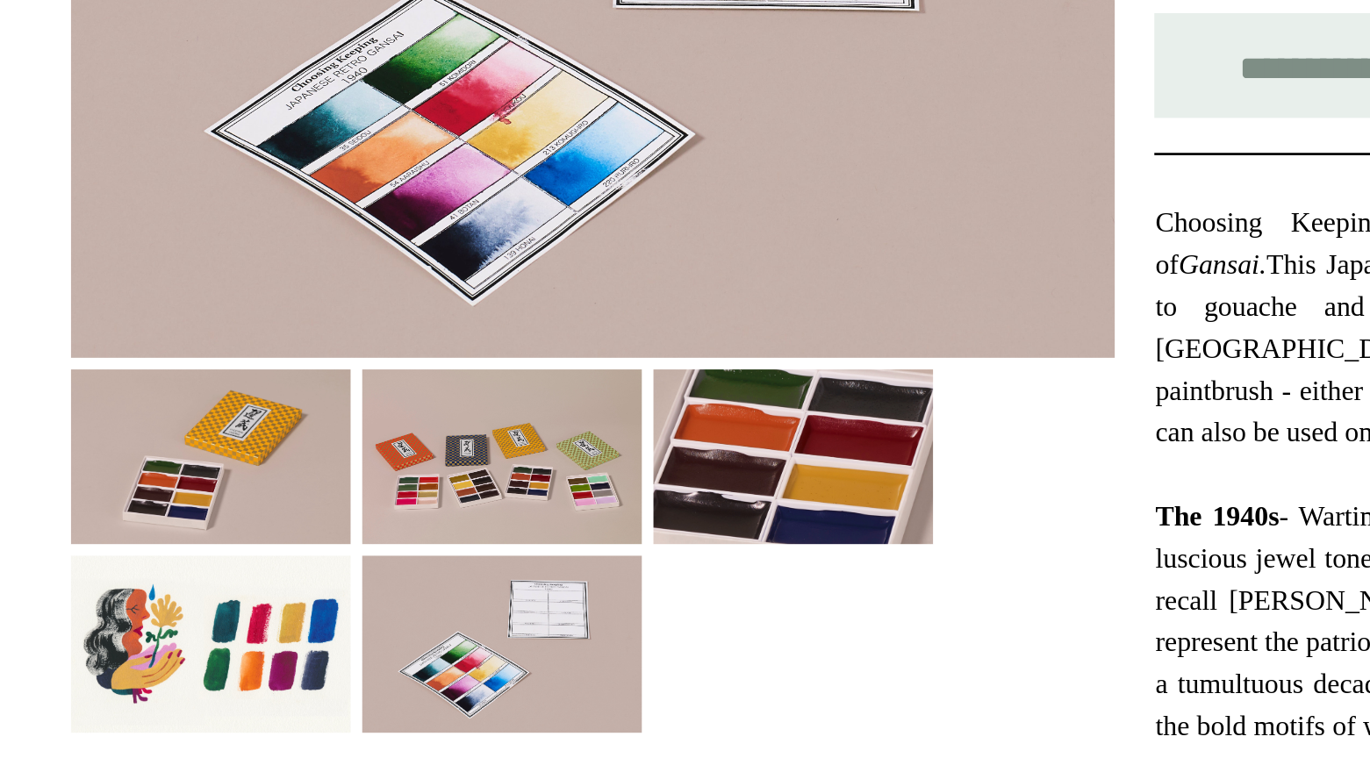
click at [363, 571] on img at bounding box center [344, 553] width 105 height 66
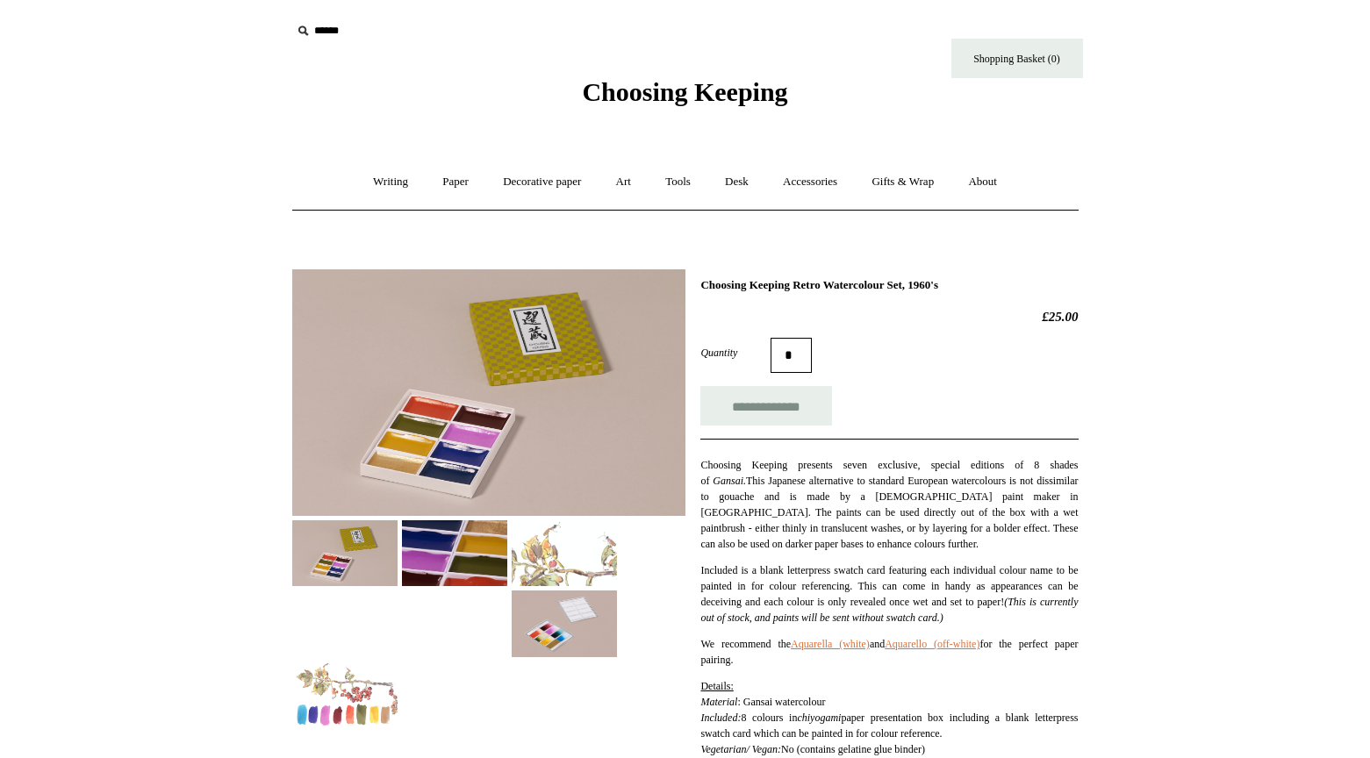
click at [566, 540] on img at bounding box center [564, 553] width 105 height 66
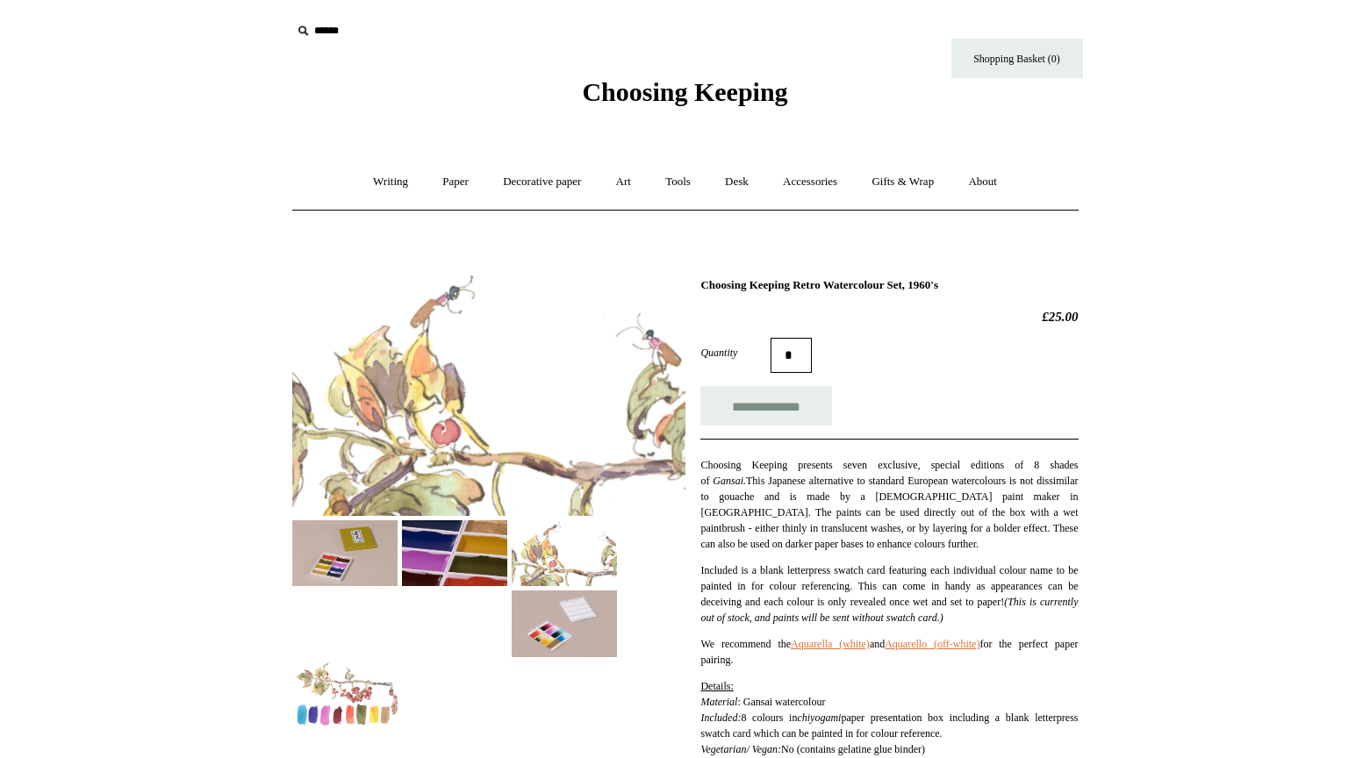
click at [483, 556] on img at bounding box center [454, 553] width 105 height 66
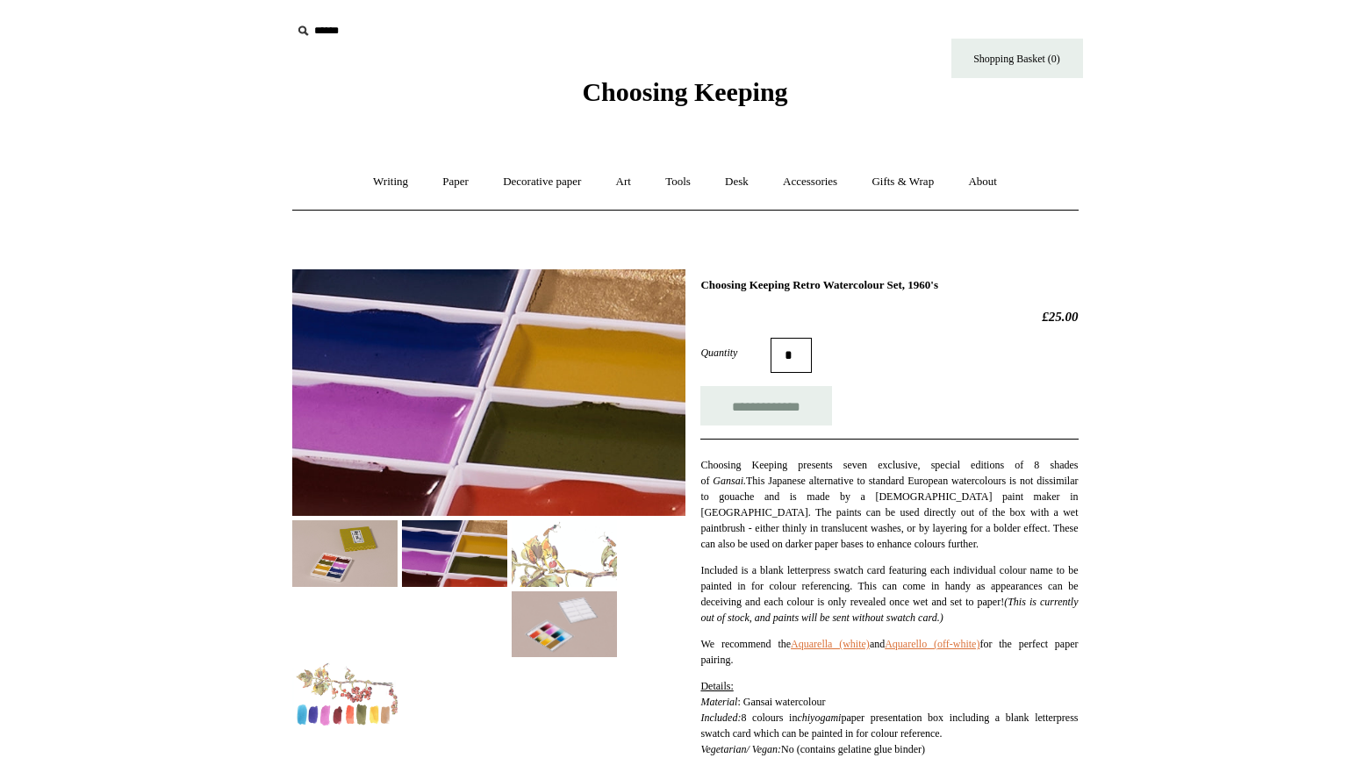
click at [352, 584] on img at bounding box center [344, 553] width 105 height 66
